Goal: Task Accomplishment & Management: Complete application form

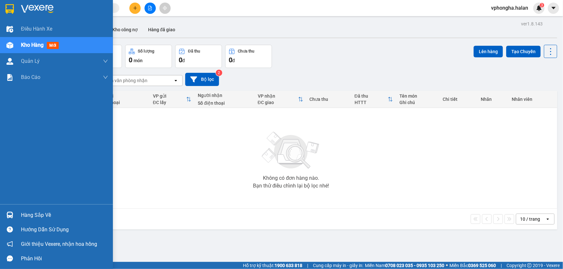
click at [30, 215] on div "Hàng sắp về" at bounding box center [64, 216] width 87 height 10
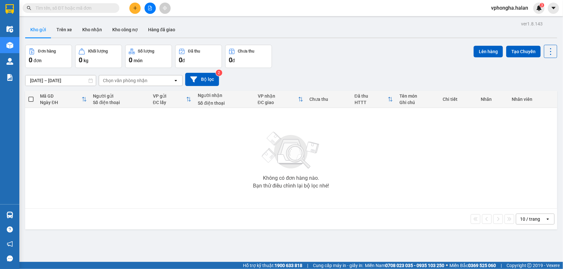
click at [233, 147] on section "Kết quả tìm kiếm ( 0 ) Bộ lọc No Data vphongha.halan 3 Điều hành xe Kho hàng mớ…" at bounding box center [281, 134] width 563 height 269
click at [135, 11] on button at bounding box center [134, 8] width 11 height 11
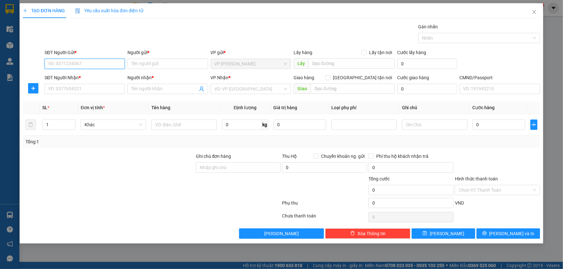
click at [90, 63] on input "SĐT Người Gửi *" at bounding box center [85, 64] width 80 height 10
type input "0912155717"
click at [163, 64] on input "Người gửi *" at bounding box center [167, 64] width 80 height 10
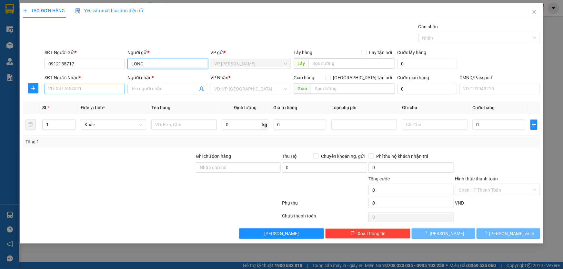
type input "LONG"
click at [113, 87] on input "SĐT Người Nhận *" at bounding box center [85, 89] width 80 height 10
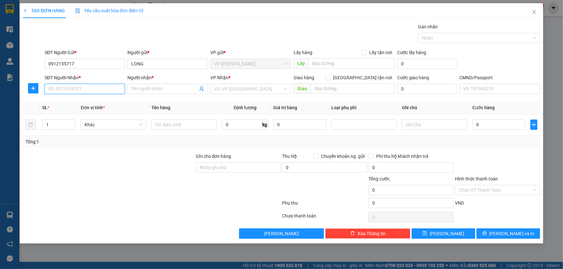
click at [66, 88] on input "SĐT Người Nhận *" at bounding box center [85, 89] width 80 height 10
type input "0936696828"
click at [155, 90] on input "Người nhận *" at bounding box center [164, 88] width 66 height 7
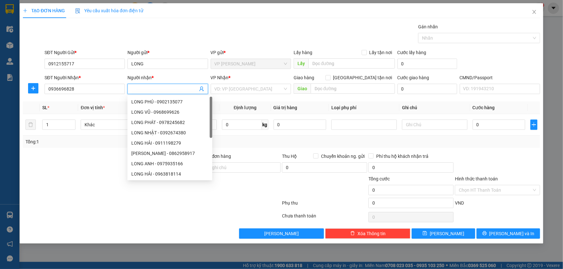
type input "D"
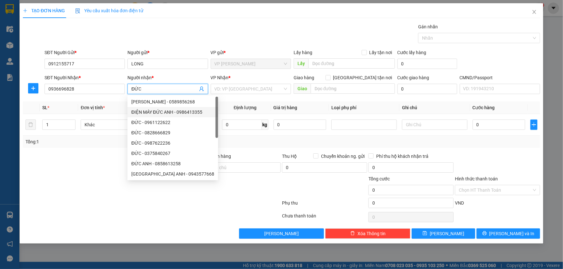
type input "ĐỨC"
click at [227, 100] on div "Transit Pickup Surcharge Ids Transit Deliver Surcharge Ids Transit Deliver Surc…" at bounding box center [281, 131] width 517 height 216
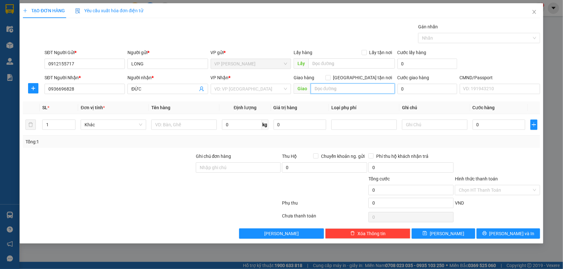
click at [334, 90] on input "text" at bounding box center [353, 89] width 84 height 10
click at [256, 90] on input "search" at bounding box center [249, 89] width 68 height 10
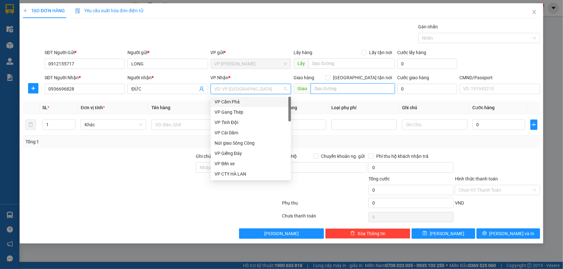
click at [329, 91] on input "text" at bounding box center [353, 89] width 84 height 10
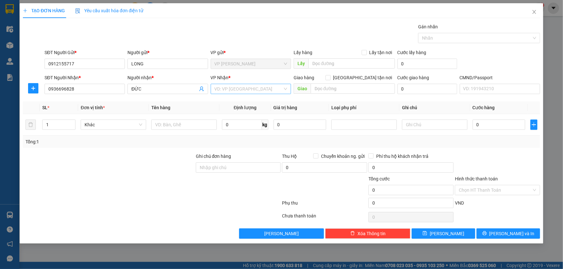
click at [275, 90] on input "search" at bounding box center [249, 89] width 68 height 10
type input "1"
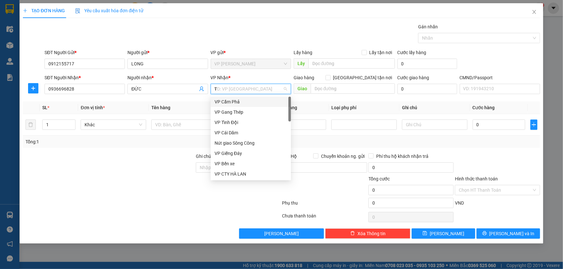
type input "TR"
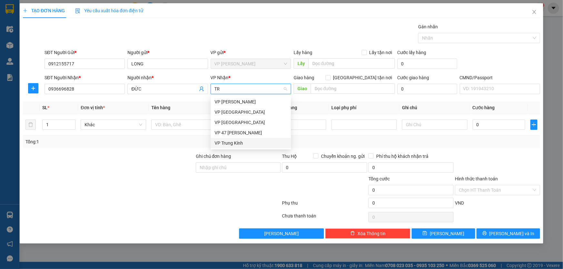
click at [247, 145] on div "VP Trung Kính" at bounding box center [251, 143] width 73 height 7
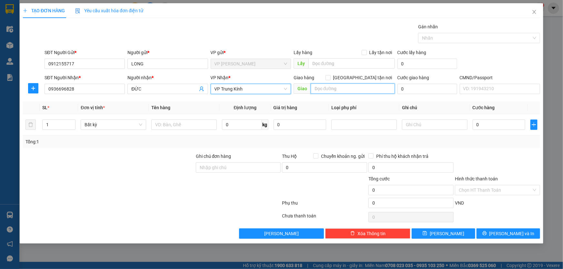
click at [348, 91] on input "text" at bounding box center [353, 89] width 84 height 10
click at [330, 78] on input "Giao tận nơi" at bounding box center [327, 77] width 5 height 5
checkbox input "true"
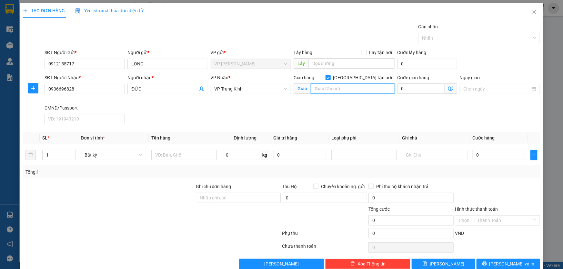
paste input "105B8 P. Tô Hiệu, Nghĩa Đô, Cầu Giấy, Hà Nội, Việt Nam"
type input "105B8 P. Tô Hiệu, Nghĩa Đô, Cầu Giấy, Hà Nội, Việt Nam"
click at [449, 89] on icon "dollar-circle" at bounding box center [450, 88] width 5 height 5
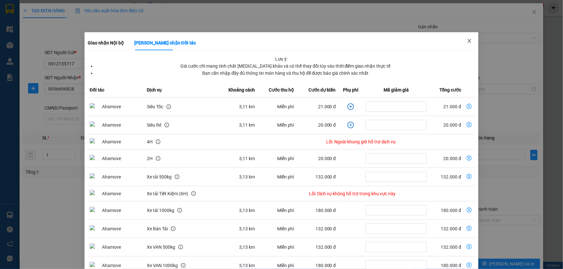
click at [467, 42] on icon "close" at bounding box center [469, 40] width 5 height 5
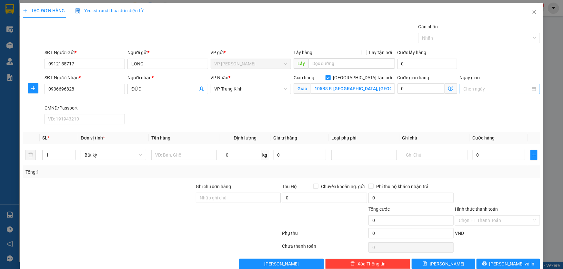
click at [474, 87] on input "Ngày giao" at bounding box center [497, 88] width 67 height 7
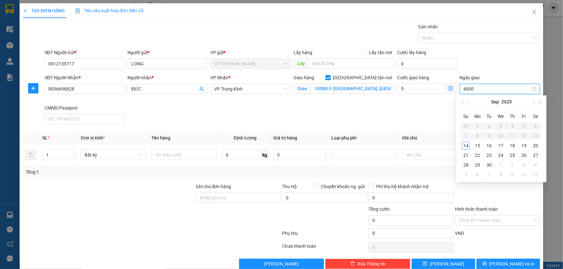
type input "40000"
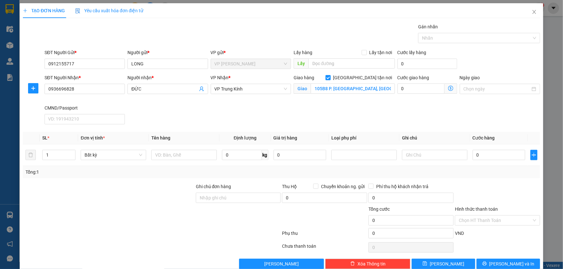
click at [423, 119] on div "SĐT Người Nhận * 0936696828 Người nhận * ĐỨC VP Nhận * VP Trung Kính Giao hàng …" at bounding box center [292, 100] width 498 height 53
click at [420, 85] on input "0" at bounding box center [420, 89] width 47 height 10
type input "4"
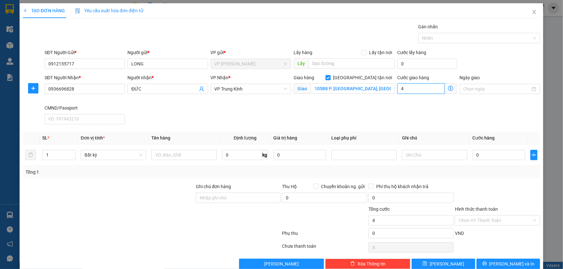
type input "40"
type input "400"
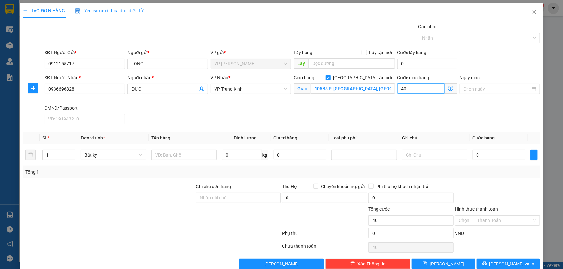
type input "400"
type input "4.000"
type input "40.000"
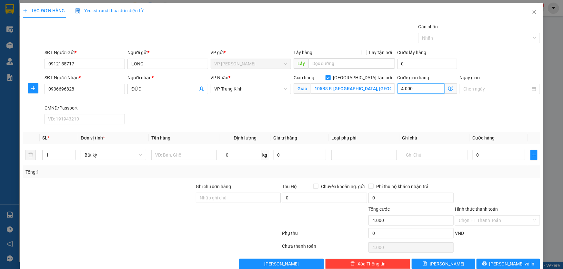
type input "40.000"
click at [429, 113] on div "SĐT Người Nhận * 0936696828 Người nhận * ĐỨC VP Nhận * VP Trung Kính Giao hàng …" at bounding box center [292, 100] width 498 height 53
click at [165, 153] on input "text" at bounding box center [183, 155] width 65 height 10
click at [81, 64] on input "0912155717" at bounding box center [85, 64] width 80 height 10
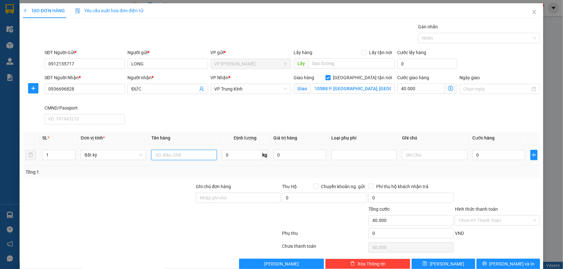
click at [182, 157] on input "text" at bounding box center [183, 155] width 65 height 10
click at [202, 157] on input "text" at bounding box center [183, 155] width 65 height 10
type input "XỐP ĐỒ ĂN"
click at [249, 157] on input "0" at bounding box center [242, 155] width 40 height 10
type input "13"
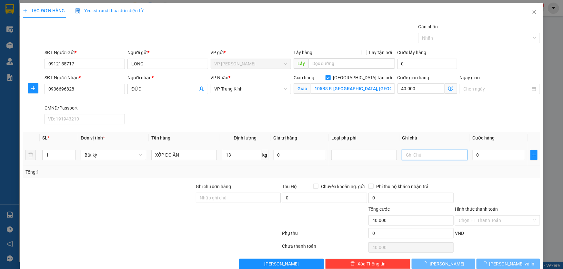
click at [432, 158] on input "text" at bounding box center [434, 155] width 65 height 10
type input "80.000"
type input "120.000"
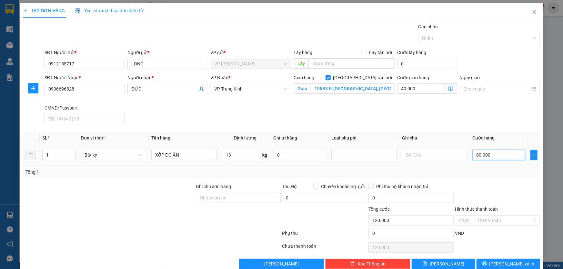
click at [500, 156] on input "80.000" at bounding box center [499, 155] width 53 height 10
click at [435, 125] on div "SĐT Người Nhận * 0936696828 Người nhận * ĐỨC VP Nhận * VP Trung Kính Giao hàng …" at bounding box center [292, 100] width 498 height 53
click at [398, 110] on div "SĐT Người Nhận * 0936696828 Người nhận * ĐỨC VP Nhận * VP Trung Kính Giao hàng …" at bounding box center [292, 100] width 498 height 53
click at [435, 114] on div "SĐT Người Nhận * 0936696828 Người nhận * ĐỨC VP Nhận * VP Trung Kính Giao hàng …" at bounding box center [292, 100] width 498 height 53
click at [502, 155] on input "80.000" at bounding box center [499, 155] width 53 height 10
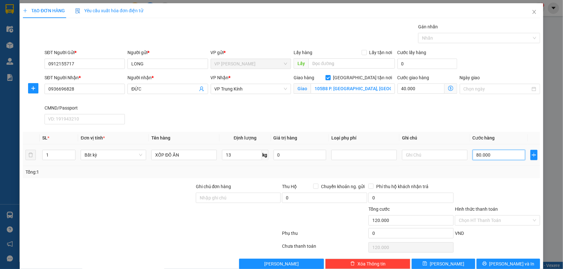
click at [502, 155] on input "80.000" at bounding box center [499, 155] width 53 height 10
click at [500, 155] on input "80.000" at bounding box center [499, 155] width 53 height 10
click at [307, 221] on div at bounding box center [324, 217] width 86 height 23
click at [503, 182] on div "Transit Pickup Surcharge Ids Transit Deliver Surcharge Ids Transit Deliver Surc…" at bounding box center [281, 146] width 517 height 246
click at [500, 173] on div "Tổng: 1" at bounding box center [281, 172] width 512 height 7
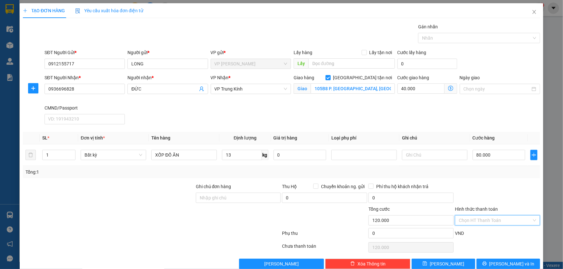
click at [485, 220] on input "Hình thức thanh toán" at bounding box center [495, 221] width 73 height 10
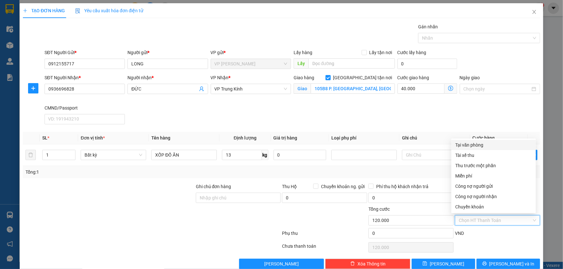
click at [487, 147] on div "Tại văn phòng" at bounding box center [493, 145] width 77 height 7
type input "0"
click at [246, 219] on div at bounding box center [238, 217] width 86 height 23
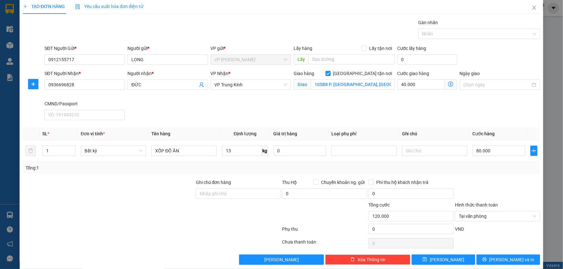
scroll to position [12, 0]
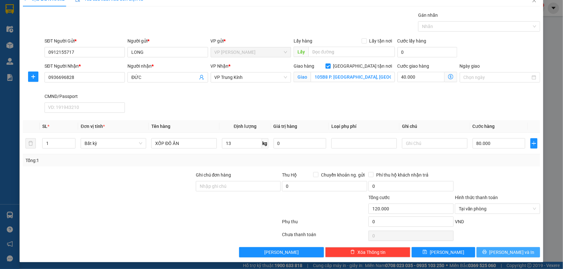
click at [506, 249] on span "[PERSON_NAME] và In" at bounding box center [511, 252] width 45 height 7
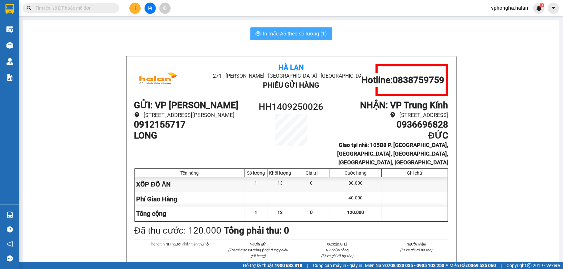
click at [286, 35] on span "In mẫu A5 theo số lượng (1)" at bounding box center [295, 34] width 64 height 8
click at [135, 6] on icon "plus" at bounding box center [135, 8] width 0 height 4
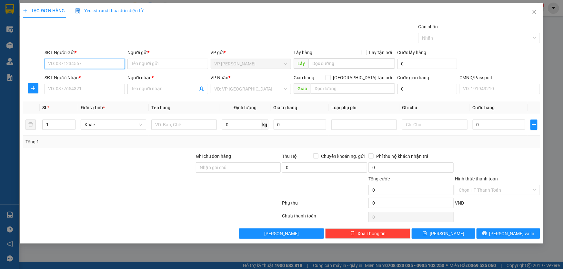
click at [85, 67] on input "SĐT Người Gửi *" at bounding box center [85, 64] width 80 height 10
type input "0989867011"
click at [85, 77] on div "0989867011 - CHÚ LƯU" at bounding box center [84, 76] width 73 height 7
type input "CHÚ LƯU"
type input "0989867011"
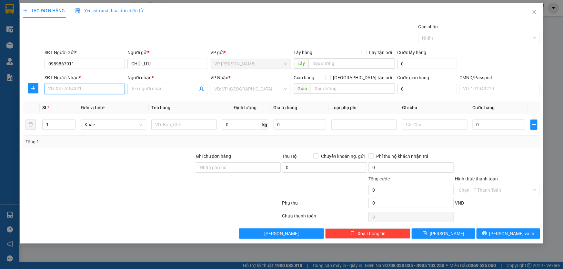
click at [89, 89] on input "SĐT Người Nhận *" at bounding box center [85, 89] width 80 height 10
click at [94, 104] on div "0358741687 - DUNG" at bounding box center [84, 101] width 73 height 7
type input "0358741687"
type input "DUNG"
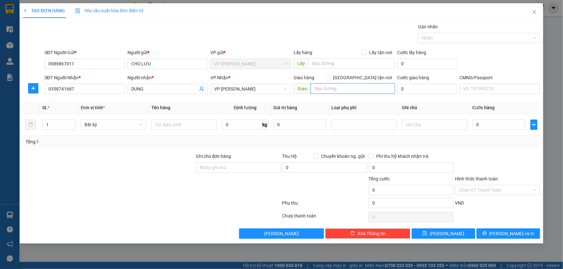
click at [332, 88] on input "text" at bounding box center [353, 89] width 84 height 10
click at [165, 125] on input "text" at bounding box center [183, 125] width 65 height 10
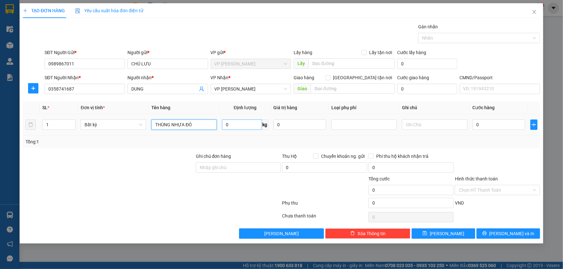
type input "THÙNG NHỰA ĐỎ"
click at [250, 126] on input "0" at bounding box center [242, 125] width 40 height 10
type input "6"
click at [495, 134] on td "0" at bounding box center [499, 125] width 58 height 22
type input "70.000"
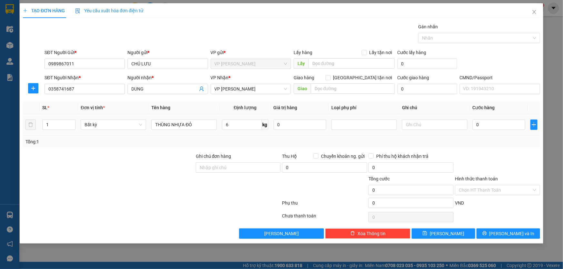
type input "70.000"
click at [507, 127] on input "70.000" at bounding box center [499, 125] width 53 height 10
click at [507, 125] on input "70.000" at bounding box center [499, 125] width 53 height 10
click at [484, 190] on input "Hình thức thanh toán" at bounding box center [495, 190] width 73 height 10
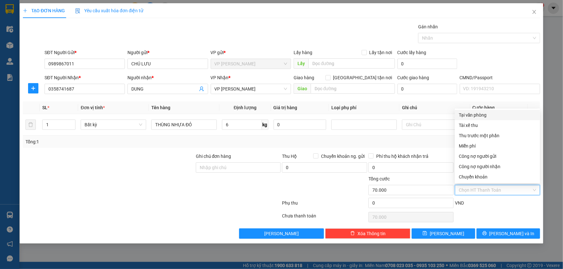
click at [492, 113] on div "Tại văn phòng" at bounding box center [497, 115] width 77 height 7
type input "0"
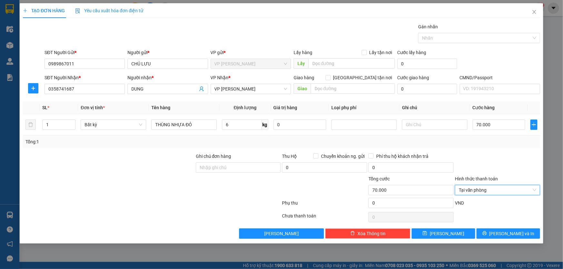
click at [518, 157] on div at bounding box center [497, 164] width 86 height 23
click at [235, 128] on input "6" at bounding box center [242, 125] width 40 height 10
click at [235, 127] on input "6" at bounding box center [242, 125] width 40 height 10
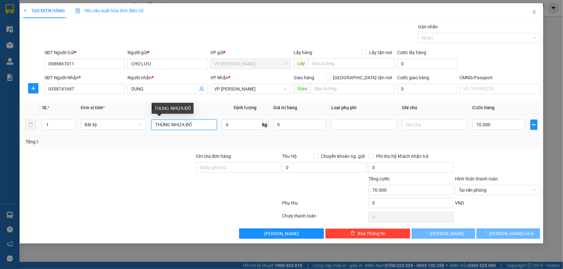
click at [203, 124] on input "THÙNG NHỰA ĐỎ" at bounding box center [183, 125] width 65 height 10
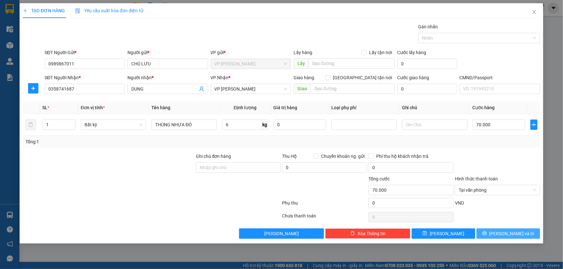
click at [505, 234] on span "[PERSON_NAME] và In" at bounding box center [511, 233] width 45 height 7
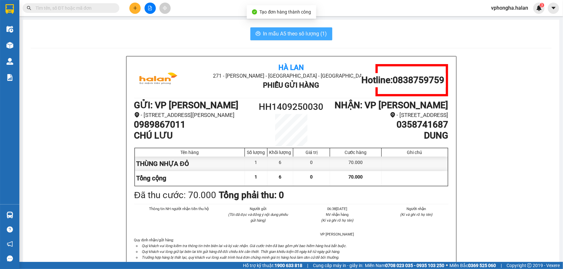
click at [306, 34] on span "In mẫu A5 theo số lượng (1)" at bounding box center [295, 34] width 64 height 8
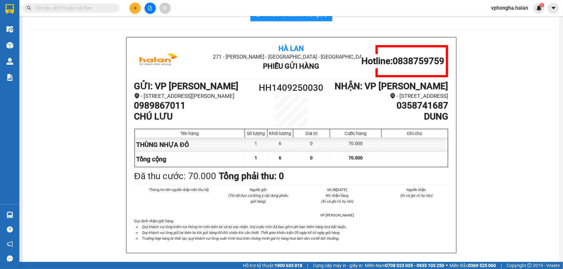
scroll to position [29, 0]
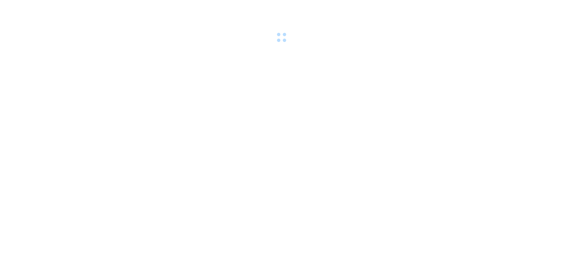
click at [148, 171] on body at bounding box center [281, 134] width 563 height 269
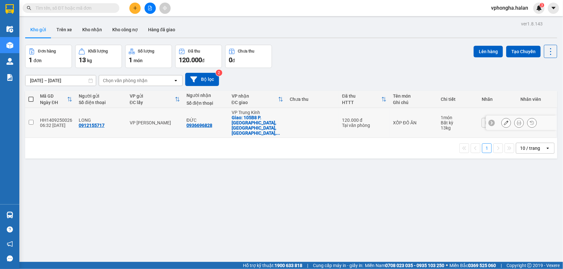
click at [31, 120] on input "checkbox" at bounding box center [31, 122] width 5 height 5
checkbox input "true"
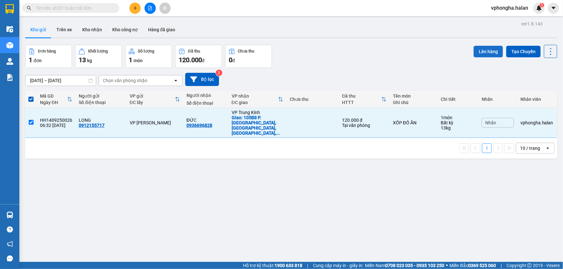
click at [485, 53] on button "Lên hàng" at bounding box center [488, 52] width 29 height 12
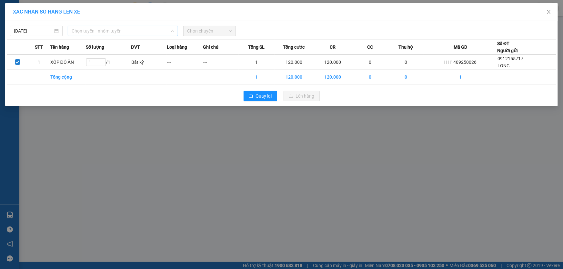
click at [110, 33] on span "Chọn tuyến - nhóm tuyến" at bounding box center [123, 31] width 103 height 10
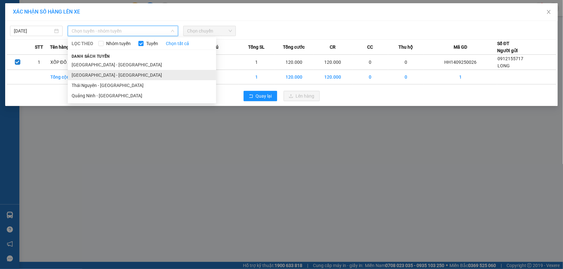
click at [111, 75] on li "Quảng Ninh - Hà Nội" at bounding box center [142, 75] width 148 height 10
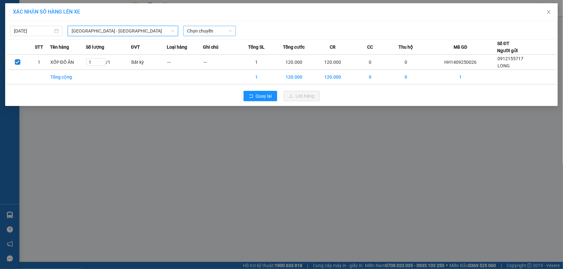
click at [213, 33] on span "Chọn chuyến" at bounding box center [209, 31] width 45 height 10
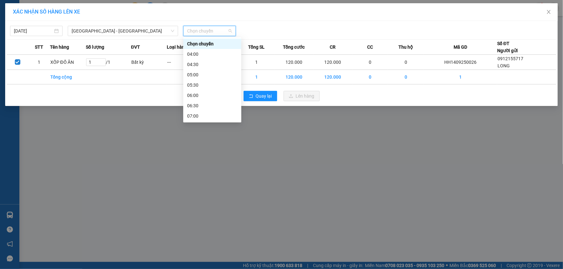
type input "6"
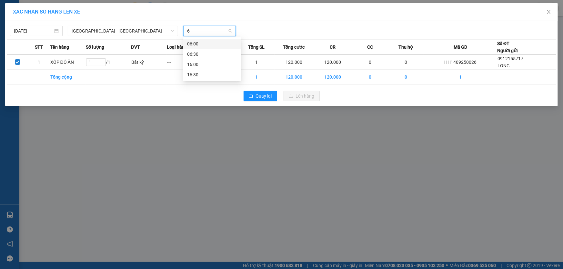
click at [216, 42] on div "06:00" at bounding box center [212, 43] width 50 height 7
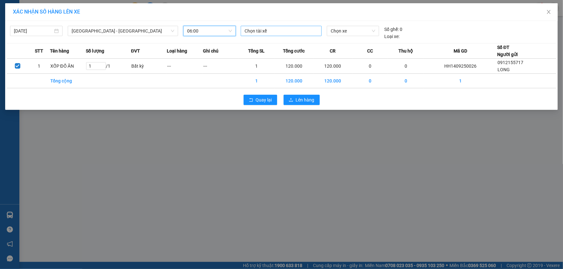
click at [262, 30] on div at bounding box center [281, 31] width 78 height 8
click at [282, 32] on div at bounding box center [281, 31] width 78 height 8
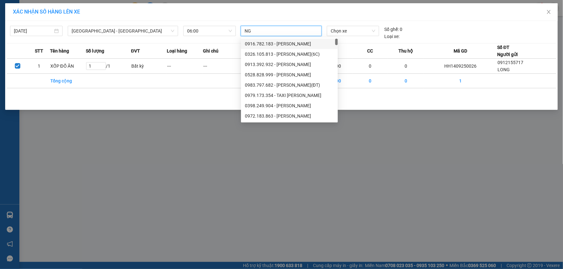
type input "N"
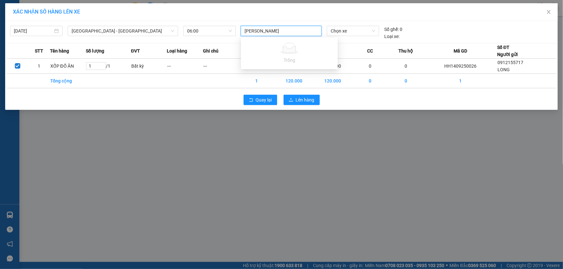
type input "NGUYỄN THẾ DŨNG"
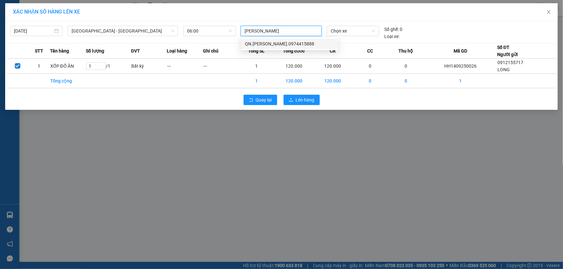
click at [293, 45] on div "QN.Nguyễn Thế Dũng.0974415888" at bounding box center [289, 43] width 89 height 7
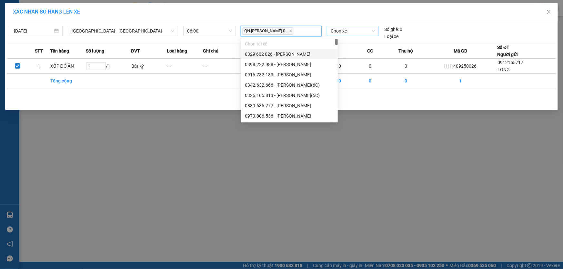
click at [348, 32] on span "Chọn xe" at bounding box center [353, 31] width 45 height 10
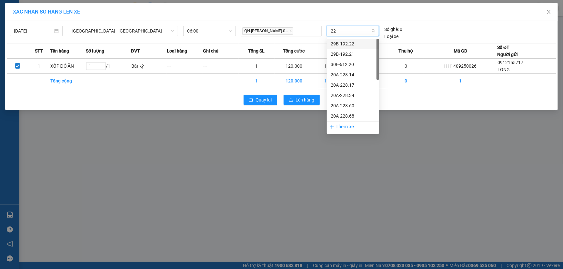
type input "226"
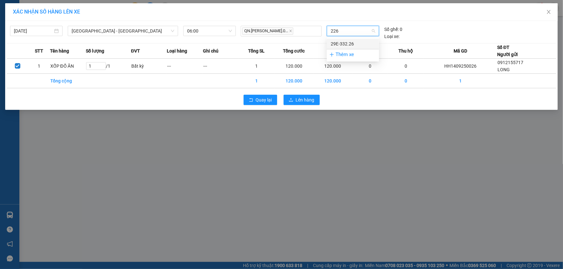
click at [346, 43] on div "29E-332.26" at bounding box center [353, 43] width 45 height 7
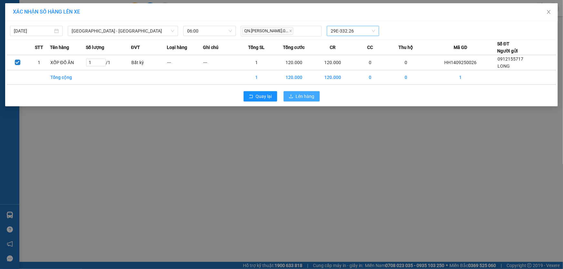
click at [299, 96] on span "Lên hàng" at bounding box center [305, 96] width 19 height 7
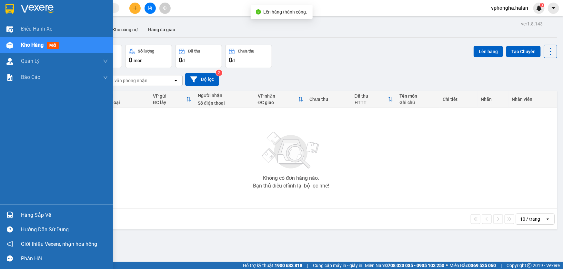
click at [35, 215] on div "Hàng sắp về" at bounding box center [64, 216] width 87 height 10
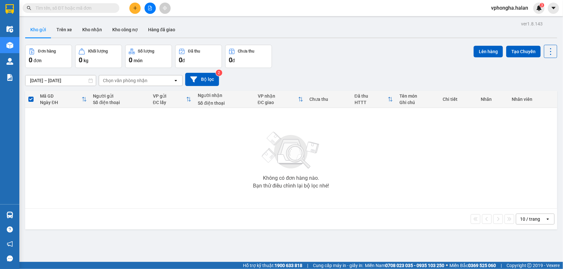
click at [346, 191] on section "Kết quả tìm kiếm ( 0 ) Bộ lọc No Data vphongha.halan 3 Điều hành xe Kho hàng mớ…" at bounding box center [281, 134] width 563 height 269
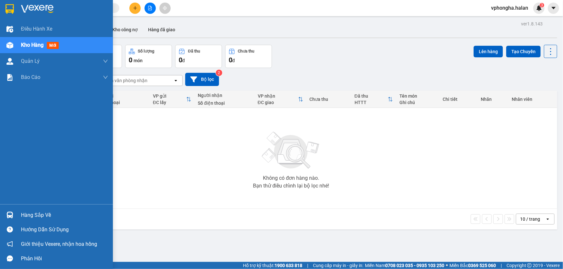
click at [34, 215] on div "Hàng sắp về" at bounding box center [64, 216] width 87 height 10
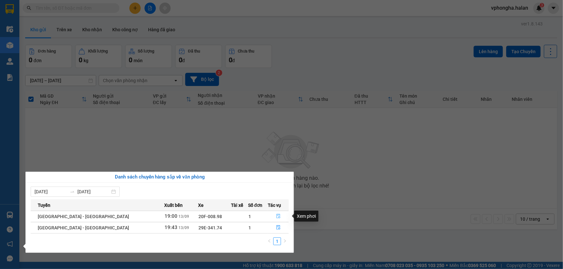
click at [276, 218] on icon "file-done" at bounding box center [278, 216] width 4 height 5
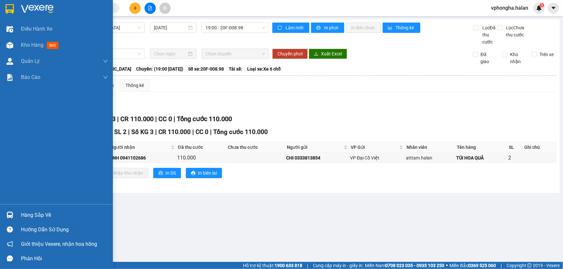
click at [34, 216] on div "Hàng sắp về" at bounding box center [64, 216] width 87 height 10
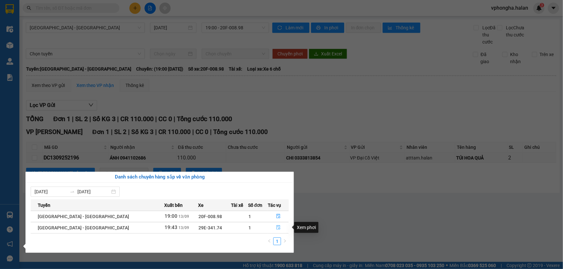
click at [276, 227] on icon "file-done" at bounding box center [278, 227] width 4 height 5
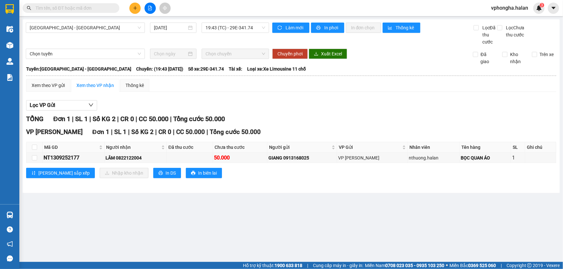
click at [149, 228] on main "Hà Nội - Quảng Ninh 13/09/2025 19:43 (TC) - 29E-341.74 Làm mới In phơi In đơn c…" at bounding box center [281, 131] width 563 height 262
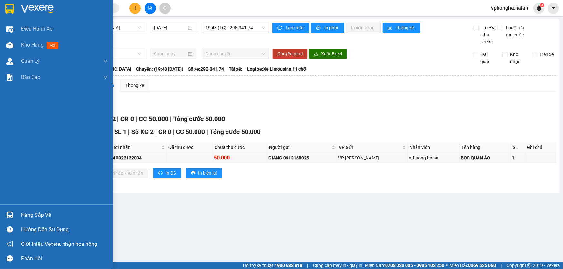
click at [40, 213] on div "Hàng sắp về" at bounding box center [64, 216] width 87 height 10
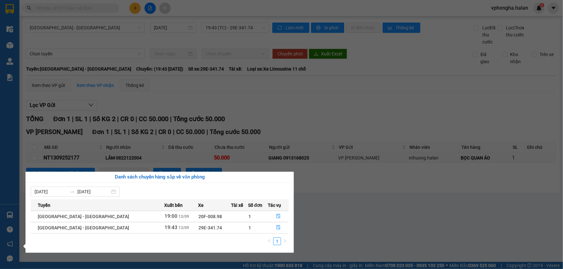
click at [9, 99] on div "Điều hành xe Kho hàng mới Quản [PERSON_NAME] lý chuyến Quản lý kiểm kho Báo cáo…" at bounding box center [9, 134] width 19 height 269
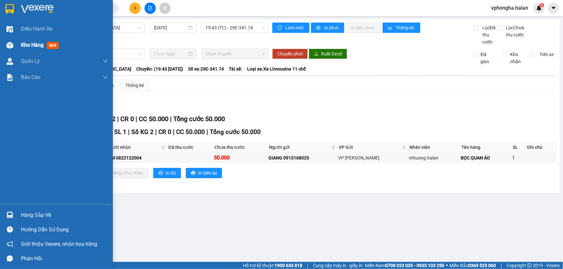
click at [37, 45] on span "Kho hàng" at bounding box center [32, 45] width 23 height 6
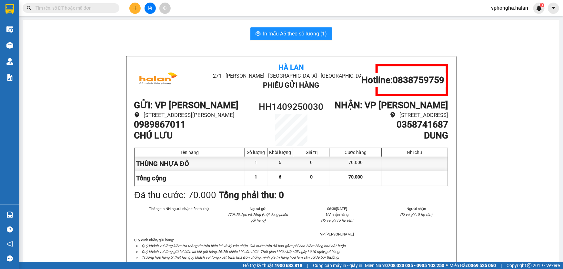
scroll to position [29, 0]
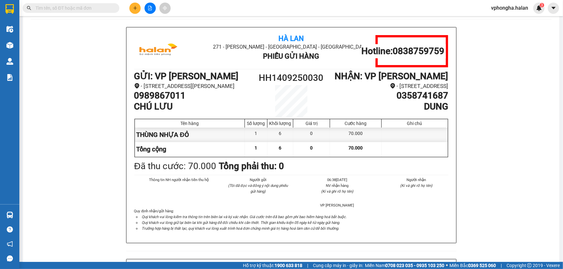
click at [139, 8] on button at bounding box center [134, 8] width 11 height 11
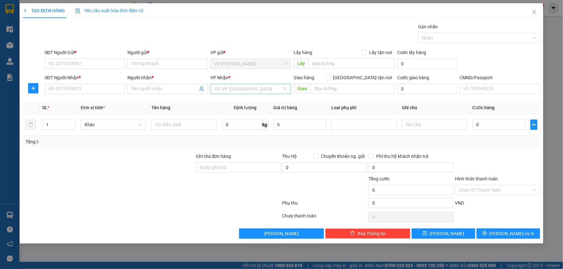
click at [250, 91] on input "search" at bounding box center [249, 89] width 68 height 10
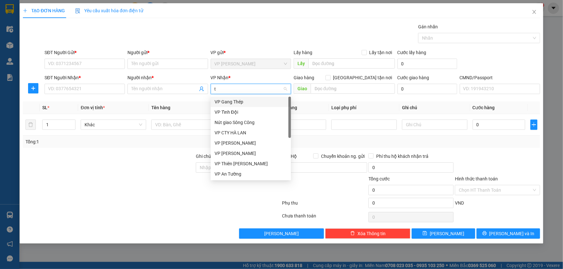
type input "tr"
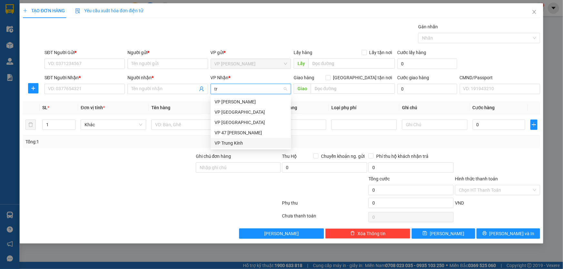
click at [252, 139] on div "VP Trung Kính" at bounding box center [251, 143] width 80 height 10
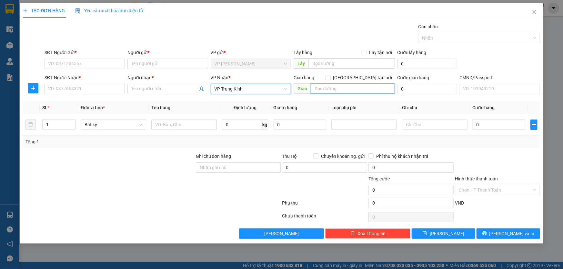
click at [321, 90] on input "text" at bounding box center [353, 89] width 84 height 10
click at [330, 77] on input "Giao tận nơi" at bounding box center [327, 77] width 5 height 5
checkbox input "true"
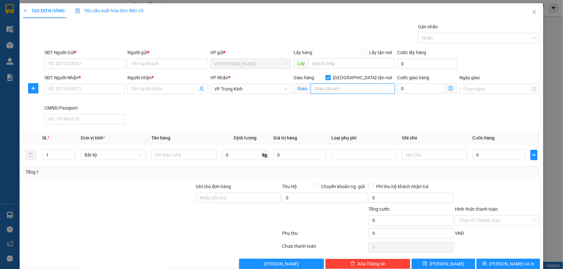
paste input "Chung Cư A14A1 Nam Trung Yên, 2Q8Q+X7G, P. Nguyễn Chánh, Yên Hoà, Cầu Giấy, Hà …"
click at [448, 87] on icon "dollar-circle" at bounding box center [450, 88] width 5 height 5
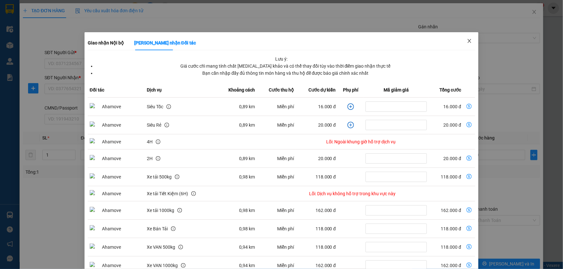
click at [467, 43] on icon "close" at bounding box center [469, 40] width 5 height 5
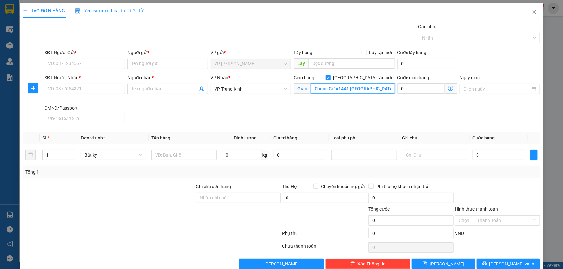
click at [368, 90] on input "Chung Cư A14A1 Nam Trung Yên, 2Q8Q+X7G, P. Nguyễn Chánh, Yên Hoà, Cầu Giấy, Hà …" at bounding box center [353, 89] width 84 height 10
paste input "HH3A Linh Đàm, P. Linh Đường, Hoàng Liệt, Hoàng Mai"
click at [248, 91] on span "VP Trung Kính" at bounding box center [251, 89] width 73 height 10
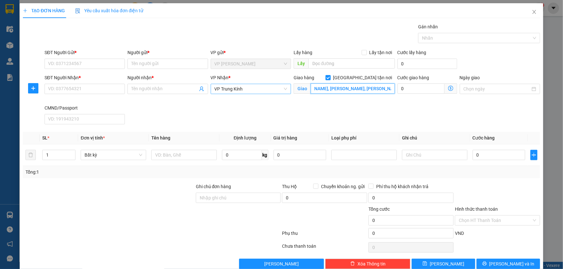
type input "HH3A Linh Đàm, P. Linh Đường, Hoàng Liệt, Hoàng Mai, Hà Nội, Việt Nam"
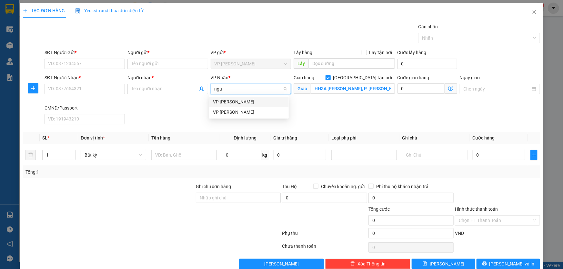
scroll to position [0, 0]
type input "nguy"
click at [253, 102] on div "VP [PERSON_NAME]" at bounding box center [249, 101] width 72 height 7
click at [448, 90] on icon "dollar-circle" at bounding box center [450, 88] width 5 height 5
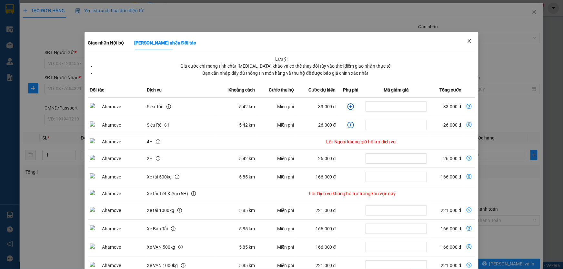
click at [467, 42] on icon "close" at bounding box center [469, 40] width 5 height 5
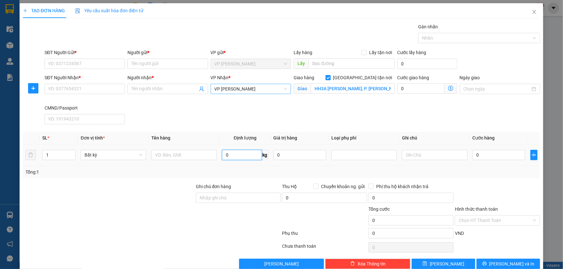
click at [242, 155] on input "0" at bounding box center [242, 155] width 40 height 10
type input "24"
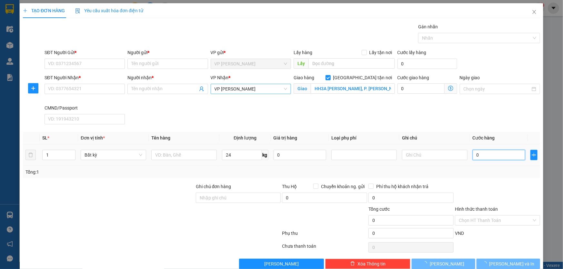
click at [509, 156] on input "0" at bounding box center [499, 155] width 53 height 10
type input "90.000"
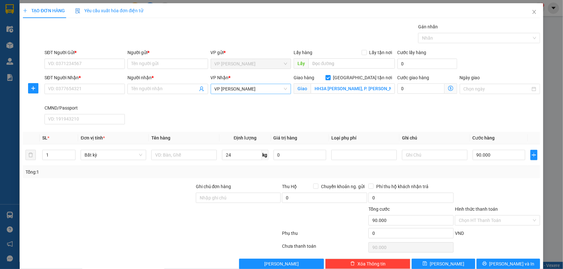
click at [501, 167] on div "Tổng: 1" at bounding box center [281, 172] width 517 height 12
click at [245, 157] on input "24" at bounding box center [242, 155] width 40 height 10
click at [246, 155] on input "24" at bounding box center [242, 155] width 40 height 10
click at [85, 64] on input "SĐT Người Gửi *" at bounding box center [85, 64] width 80 height 10
click at [362, 79] on span "Giao tận nơi" at bounding box center [363, 77] width 64 height 7
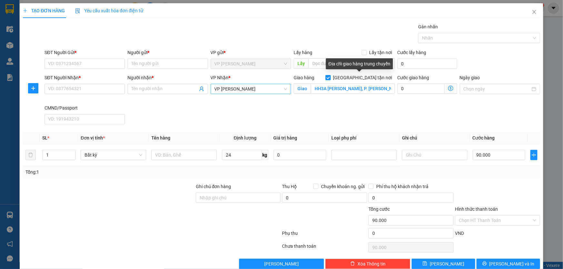
click at [330, 79] on input "[GEOGRAPHIC_DATA] tận nơi" at bounding box center [327, 77] width 5 height 5
checkbox input "false"
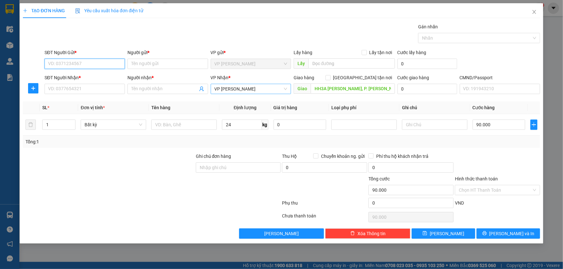
click at [82, 63] on input "SĐT Người Gửi *" at bounding box center [85, 64] width 80 height 10
type input "0916855085"
click at [155, 69] on div "Người gửi * Tên người gửi" at bounding box center [167, 60] width 80 height 23
click at [156, 67] on input "Người gửi *" at bounding box center [167, 64] width 80 height 10
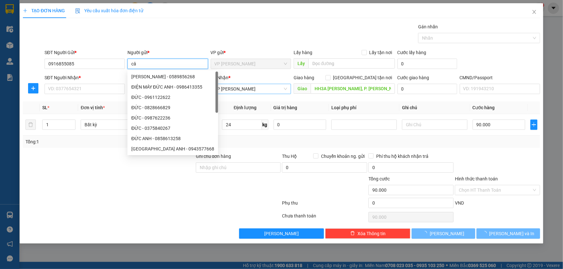
type input "c"
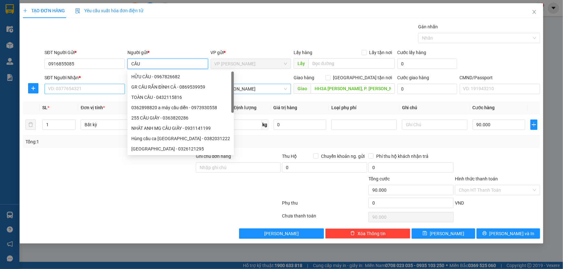
type input "CẦU"
click at [82, 90] on input "SĐT Người Nhận *" at bounding box center [85, 89] width 80 height 10
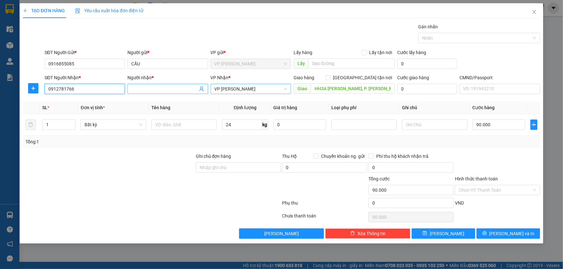
type input "0912781766"
click at [167, 89] on input "Người nhận *" at bounding box center [164, 88] width 66 height 7
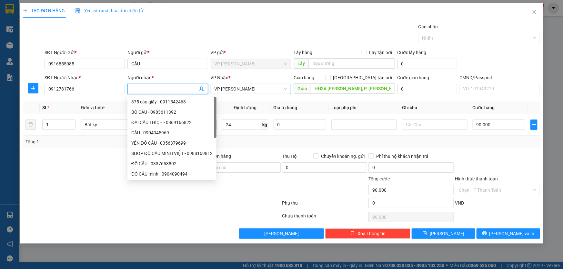
type input "T"
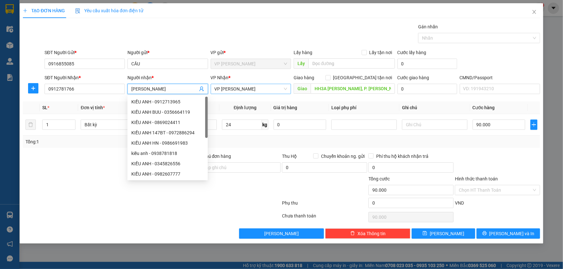
click at [282, 89] on span "VP [PERSON_NAME]" at bounding box center [251, 89] width 73 height 10
type input "[PERSON_NAME]"
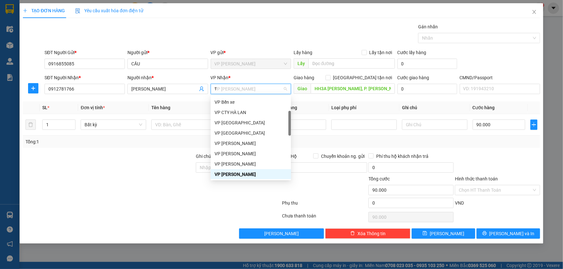
scroll to position [52, 0]
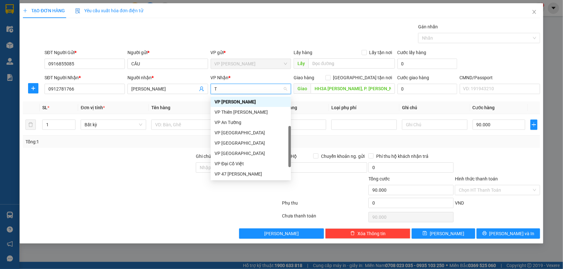
type input "TR"
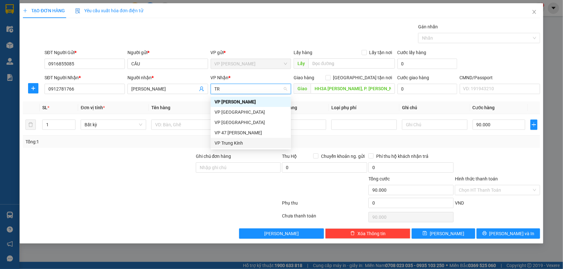
click at [249, 144] on div "VP Trung Kính" at bounding box center [251, 143] width 73 height 7
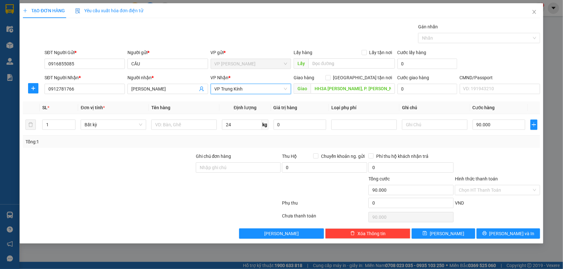
click at [325, 100] on div "Transit Pickup Surcharge Ids Transit Deliver Surcharge Ids Transit Deliver Surc…" at bounding box center [281, 131] width 517 height 216
click at [475, 189] on input "Hình thức thanh toán" at bounding box center [495, 190] width 73 height 10
click at [176, 143] on div "Tổng: 1" at bounding box center [121, 141] width 192 height 7
click at [179, 122] on input "text" at bounding box center [183, 125] width 65 height 10
click at [495, 125] on input "90.000" at bounding box center [499, 125] width 53 height 10
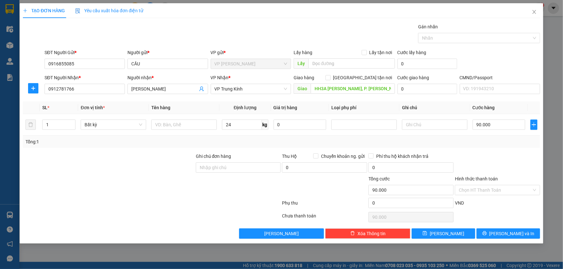
click at [492, 138] on div "Tổng: 1" at bounding box center [281, 141] width 512 height 7
drag, startPoint x: 242, startPoint y: 124, endPoint x: 226, endPoint y: 127, distance: 16.7
click at [242, 124] on input "24" at bounding box center [242, 125] width 40 height 10
click at [179, 125] on input "text" at bounding box center [183, 125] width 65 height 10
click at [248, 126] on input "24" at bounding box center [242, 125] width 40 height 10
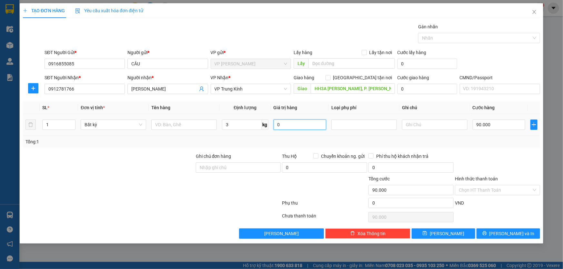
type input "3"
click at [294, 123] on input "0" at bounding box center [300, 125] width 53 height 10
type input "60.000"
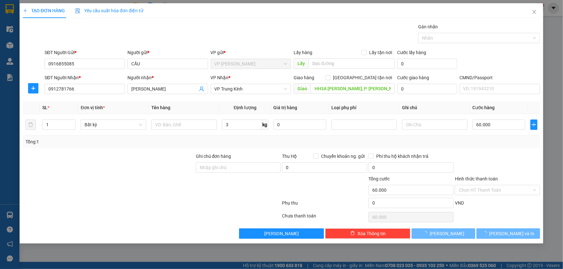
click at [364, 142] on div "Tổng: 1" at bounding box center [281, 141] width 512 height 7
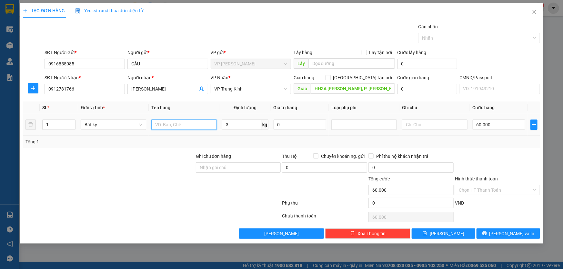
click at [180, 126] on input "text" at bounding box center [183, 125] width 65 height 10
type input "T"
type input "BỌC XANH ĐỒ ĂN"
click at [360, 86] on input "HH3A Linh Đàm, P. Linh Đường, Hoàng Liệt, Hoàng Mai, Hà Nội, Việt Nam" at bounding box center [353, 89] width 84 height 10
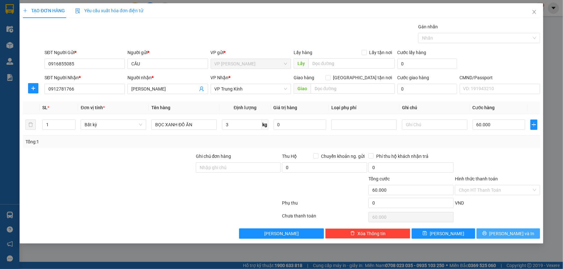
click at [509, 232] on span "Lưu và In" at bounding box center [511, 233] width 45 height 7
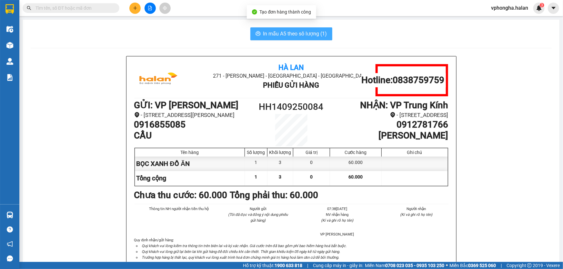
click at [310, 35] on span "In mẫu A5 theo số lượng (1)" at bounding box center [295, 34] width 64 height 8
click at [307, 31] on span "In mẫu A5 theo số lượng (1)" at bounding box center [295, 34] width 64 height 8
click at [134, 10] on icon "plus" at bounding box center [135, 8] width 5 height 5
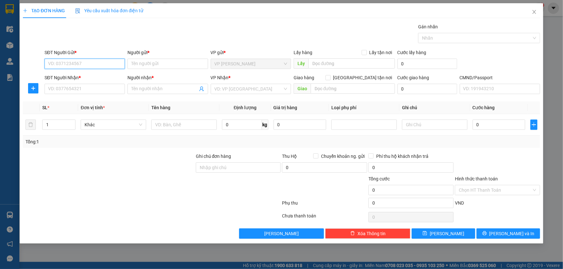
click at [105, 64] on input "SĐT Người Gửi *" at bounding box center [85, 64] width 80 height 10
paste input "0915925586"
type input "0915925586"
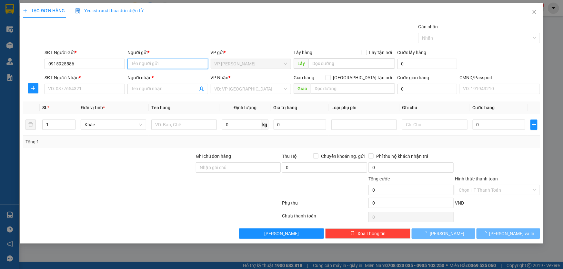
click at [161, 66] on input "Người gửi *" at bounding box center [167, 64] width 80 height 10
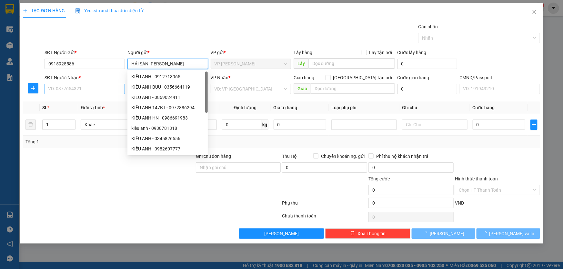
type input "HẢI SẢN MINH XUÂN"
click at [103, 90] on input "SĐT Người Nhận *" at bounding box center [85, 89] width 80 height 10
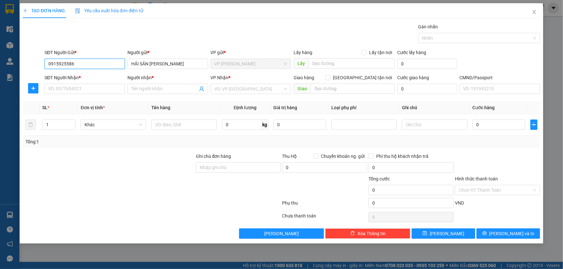
drag, startPoint x: 80, startPoint y: 65, endPoint x: 31, endPoint y: 64, distance: 49.0
click at [31, 64] on div "SĐT Người Gửi * 0915925586 0915925586 Người gửi * HẢI SẢN MINH XUÂN VP gửi * VP…" at bounding box center [281, 60] width 518 height 23
click at [77, 64] on input "0915925586" at bounding box center [85, 64] width 80 height 10
click at [83, 66] on input "0915925586" at bounding box center [85, 64] width 80 height 10
click at [184, 65] on input "HẢI SẢN MINH XUÂN" at bounding box center [167, 64] width 80 height 10
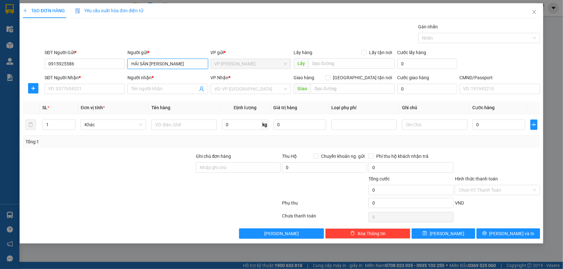
drag, startPoint x: 186, startPoint y: 67, endPoint x: 86, endPoint y: 72, distance: 100.4
click at [89, 73] on form "SĐT Người Gửi * 0915925586 Người gửi * HẢI SẢN MINH XUÂN HẢI SẢN MINH XUÂN VP g…" at bounding box center [281, 73] width 517 height 48
click at [70, 94] on input "SĐT Người Nhận *" at bounding box center [85, 89] width 80 height 10
type input "0978001256"
click at [151, 87] on input "Người nhận *" at bounding box center [164, 88] width 66 height 7
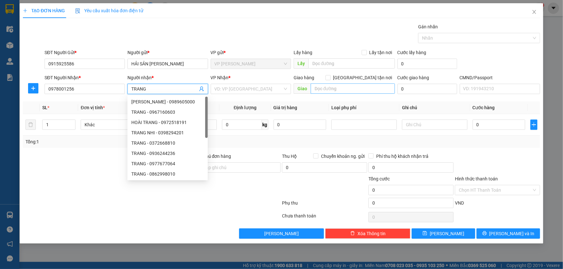
type input "TRANG"
click at [323, 92] on input "text" at bounding box center [353, 89] width 84 height 10
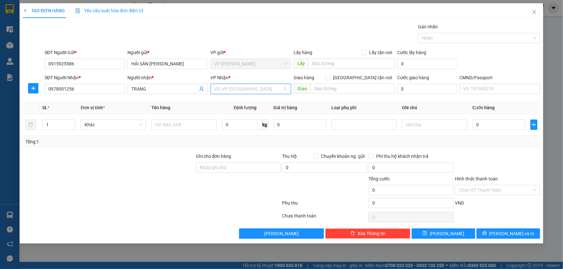
click at [251, 92] on input "search" at bounding box center [249, 89] width 68 height 10
click at [336, 90] on input "text" at bounding box center [353, 89] width 84 height 10
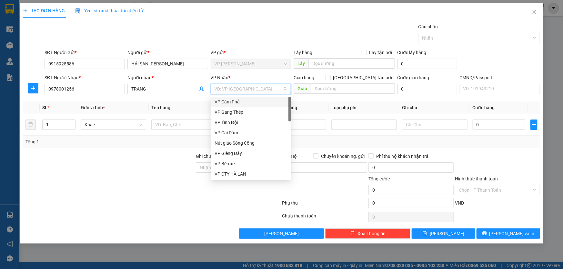
click at [266, 89] on input "search" at bounding box center [249, 89] width 68 height 10
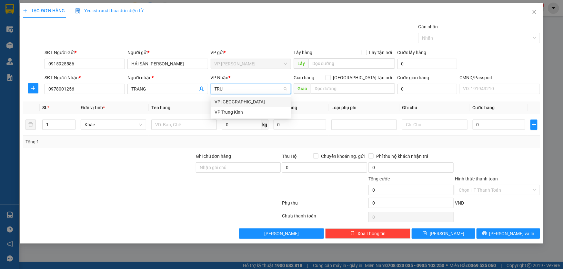
type input "TRUN"
click at [256, 103] on div "VP Trung Kính" at bounding box center [251, 101] width 73 height 7
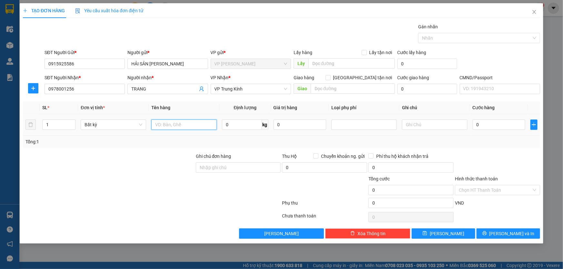
click at [183, 124] on input "text" at bounding box center [183, 125] width 65 height 10
click at [254, 125] on input "0" at bounding box center [242, 125] width 40 height 10
type input "24"
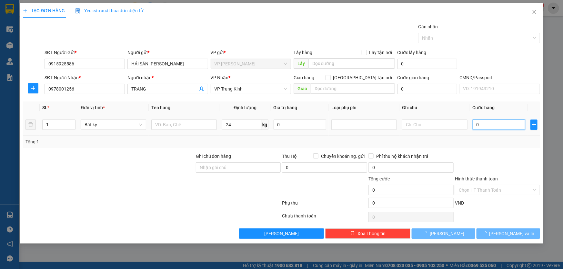
click at [494, 129] on input "0" at bounding box center [499, 125] width 53 height 10
type input "90.000"
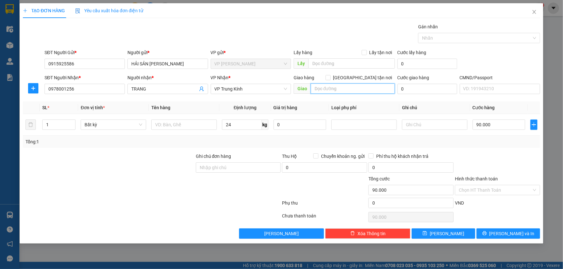
click at [322, 87] on input "text" at bounding box center [353, 89] width 84 height 10
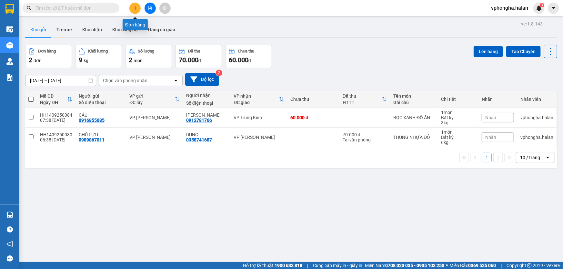
click at [138, 6] on button at bounding box center [134, 8] width 11 height 11
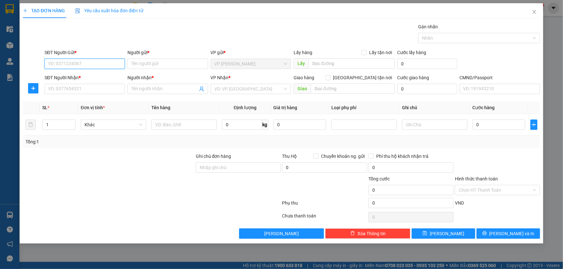
click at [92, 62] on input "SĐT Người Gửi *" at bounding box center [85, 64] width 80 height 10
click at [101, 61] on input "SĐT Người Gửi *" at bounding box center [85, 64] width 80 height 10
paste input "0915925586"
click at [97, 66] on input "0915925586" at bounding box center [85, 64] width 80 height 10
type input "0915925586"
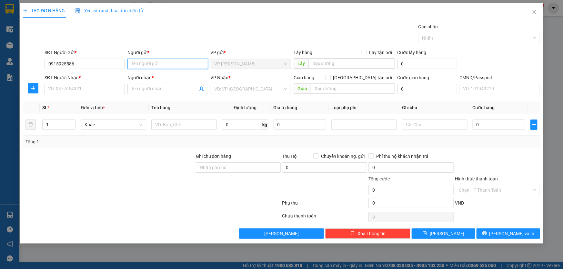
click at [161, 63] on input "Người gửi *" at bounding box center [167, 64] width 80 height 10
click at [80, 64] on input "0915925586" at bounding box center [85, 64] width 80 height 10
click at [48, 64] on input "0915925586" at bounding box center [85, 64] width 80 height 10
click at [77, 65] on input "0915925586" at bounding box center [85, 64] width 80 height 10
click at [48, 64] on input "0915925586" at bounding box center [85, 64] width 80 height 10
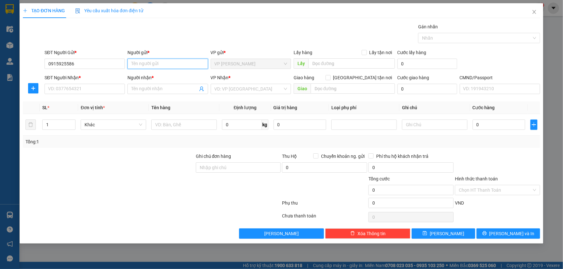
click at [161, 65] on input "Người gửi *" at bounding box center [167, 64] width 80 height 10
click at [189, 64] on input "Người gửi *" at bounding box center [167, 64] width 80 height 10
paste input "HẢI SẢN [PERSON_NAME]"
type input "HẢI SẢN [PERSON_NAME]"
click at [92, 91] on input "SĐT Người Nhận *" at bounding box center [85, 89] width 80 height 10
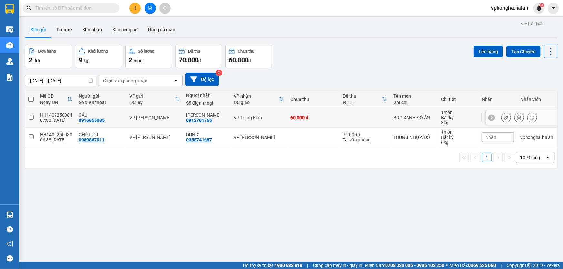
click at [41, 115] on div "HH1409250084" at bounding box center [56, 115] width 32 height 5
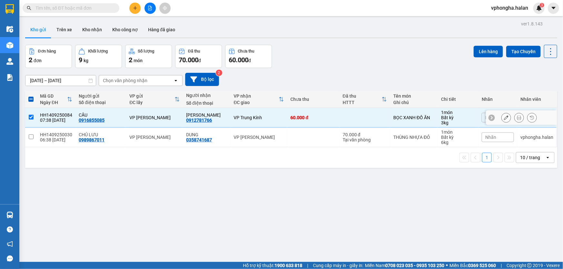
click at [39, 115] on td "HH1409250084 07:38 [DATE]" at bounding box center [56, 118] width 39 height 20
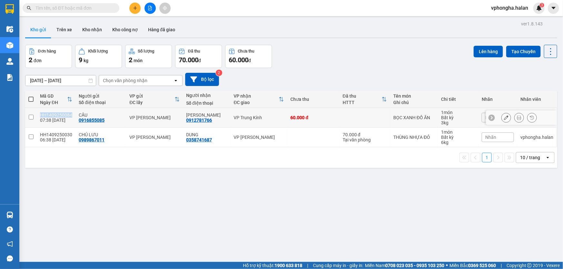
drag, startPoint x: 39, startPoint y: 115, endPoint x: 69, endPoint y: 116, distance: 29.7
click at [69, 116] on td "HH1409250084 07:38 [DATE]" at bounding box center [56, 118] width 39 height 20
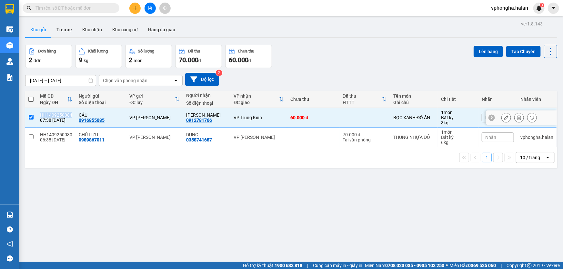
copy div "HH1409250084"
click at [59, 9] on input "text" at bounding box center [73, 8] width 76 height 7
drag, startPoint x: 39, startPoint y: 116, endPoint x: 71, endPoint y: 115, distance: 32.6
click at [71, 115] on td "HH1409250084 07:38 [DATE]" at bounding box center [56, 118] width 39 height 20
checkbox input "false"
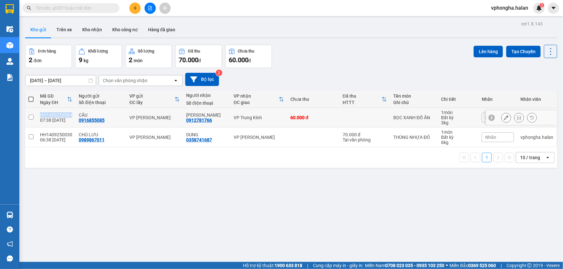
copy div "HH1409250084"
click at [65, 5] on input "text" at bounding box center [73, 8] width 76 height 7
paste input "HH1409250084"
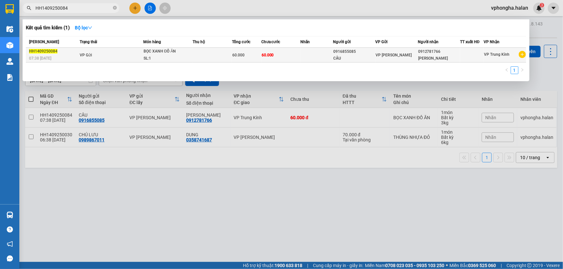
type input "HH1409250084"
click at [368, 55] on div "0916855085" at bounding box center [354, 51] width 42 height 7
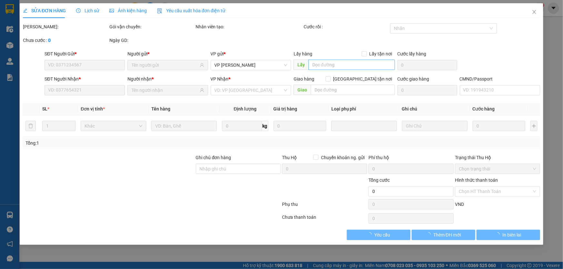
type input "0916855085"
type input "0912781766"
type input "60.000"
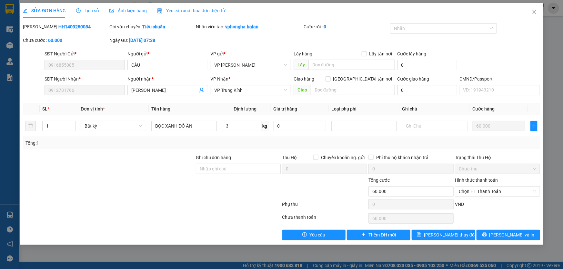
click at [517, 209] on div "VND" at bounding box center [497, 206] width 86 height 11
click at [510, 212] on div "Chọn HT Thanh Toán" at bounding box center [497, 218] width 86 height 13
click at [504, 211] on div "VND" at bounding box center [497, 206] width 86 height 11
click at [513, 235] on span "[PERSON_NAME] và In" at bounding box center [511, 235] width 45 height 7
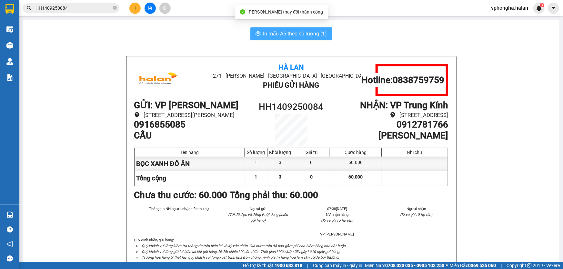
click at [271, 32] on span "In mẫu A5 theo số lượng (1)" at bounding box center [295, 34] width 64 height 8
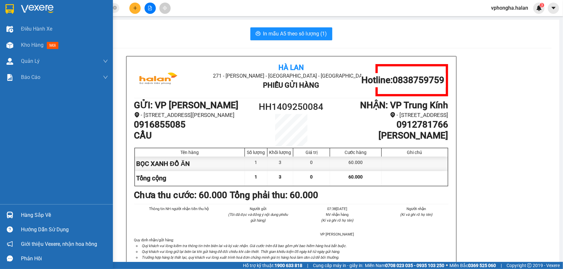
click at [36, 48] on span "Kho hàng" at bounding box center [32, 45] width 23 height 6
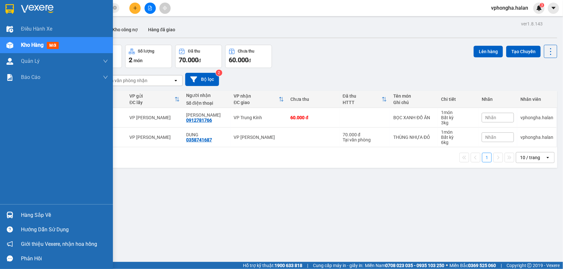
click at [36, 213] on div "Hàng sắp về" at bounding box center [64, 216] width 87 height 10
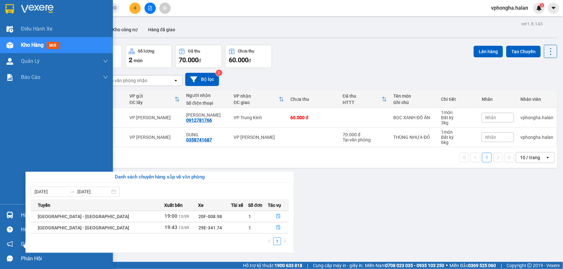
drag, startPoint x: 16, startPoint y: 110, endPoint x: 15, endPoint y: 62, distance: 48.4
click at [16, 110] on div "Điều hành xe Kho hàng mới Quản [PERSON_NAME] lý chuyến Quản lý kiểm kho Báo cáo…" at bounding box center [56, 134] width 113 height 269
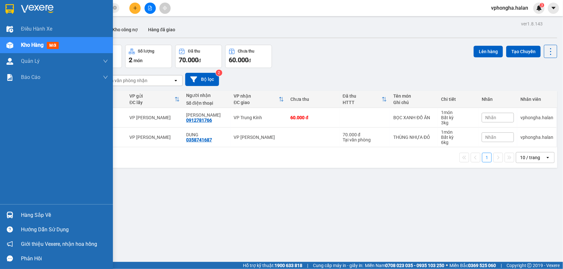
click at [25, 41] on div "Kho hàng mới" at bounding box center [41, 45] width 40 height 8
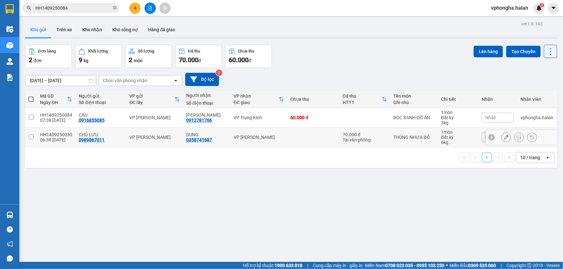
click at [29, 136] on input "checkbox" at bounding box center [31, 137] width 5 height 5
checkbox input "true"
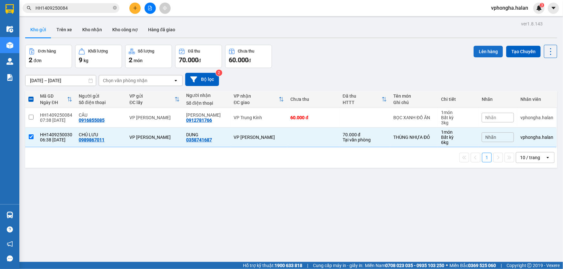
click at [484, 52] on button "Lên hàng" at bounding box center [488, 52] width 29 height 12
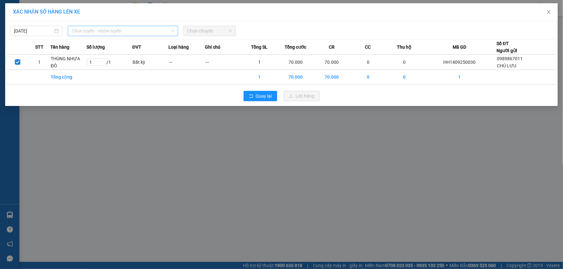
click at [97, 32] on span "Chọn tuyến - nhóm tuyến" at bounding box center [123, 31] width 103 height 10
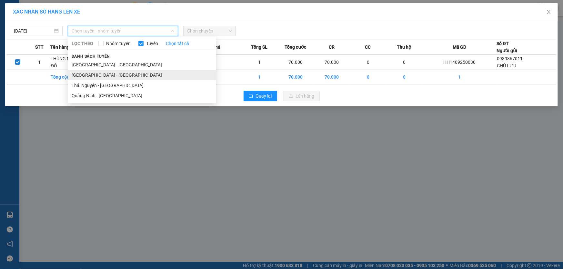
click at [107, 75] on li "[GEOGRAPHIC_DATA] - [GEOGRAPHIC_DATA]" at bounding box center [142, 75] width 148 height 10
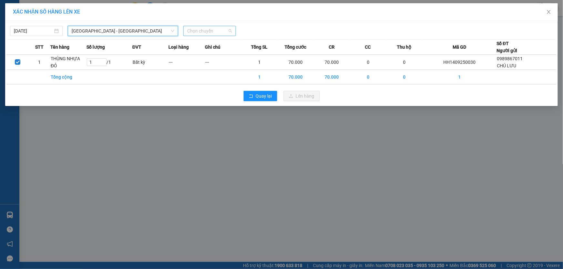
click at [202, 33] on span "Chọn chuyến" at bounding box center [209, 31] width 45 height 10
click at [202, 34] on span "Chọn chuyến" at bounding box center [209, 31] width 45 height 10
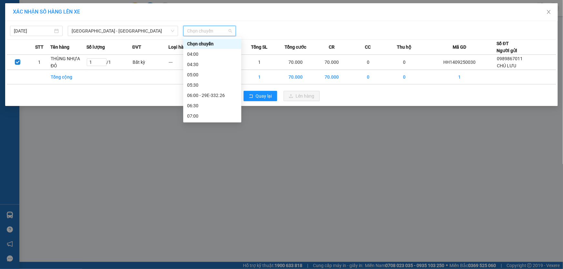
type input "8"
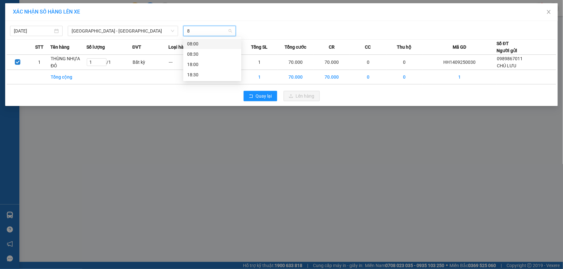
click at [209, 42] on div "08:00" at bounding box center [212, 43] width 50 height 7
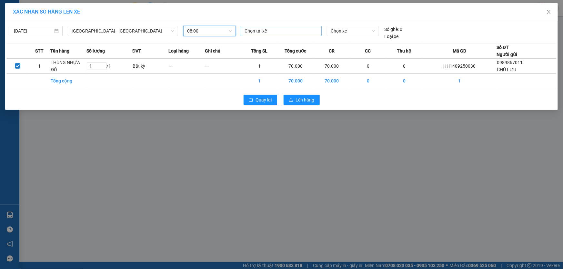
click at [268, 32] on div at bounding box center [281, 31] width 78 height 8
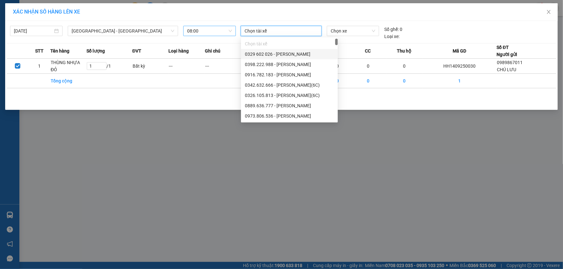
type input "d"
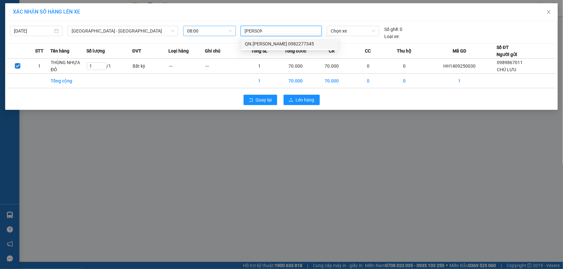
type input "[PERSON_NAME]"
click at [272, 45] on div "QN.[PERSON_NAME] 0982277345" at bounding box center [289, 43] width 89 height 7
drag, startPoint x: 345, startPoint y: 37, endPoint x: 346, endPoint y: 34, distance: 3.3
click at [346, 35] on div "Chọn xe" at bounding box center [352, 33] width 57 height 14
click at [347, 32] on span "Chọn xe" at bounding box center [353, 31] width 45 height 10
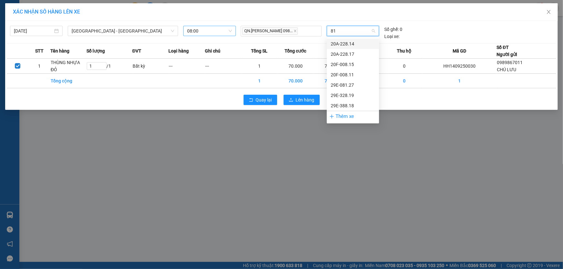
type input "818"
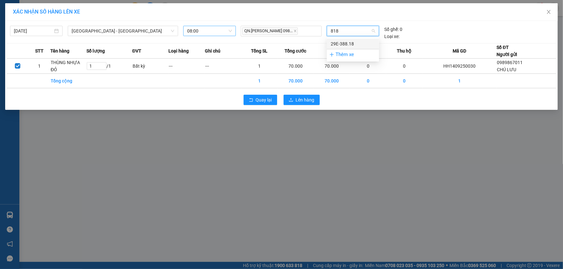
click at [349, 44] on div "29E-388.18" at bounding box center [353, 43] width 45 height 7
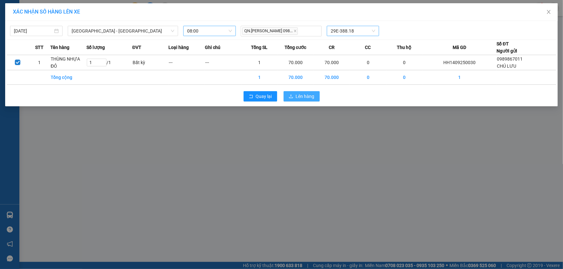
click at [305, 97] on span "Lên hàng" at bounding box center [305, 96] width 19 height 7
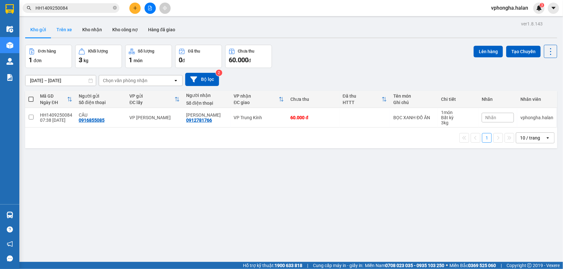
click at [61, 29] on button "Trên xe" at bounding box center [64, 29] width 26 height 15
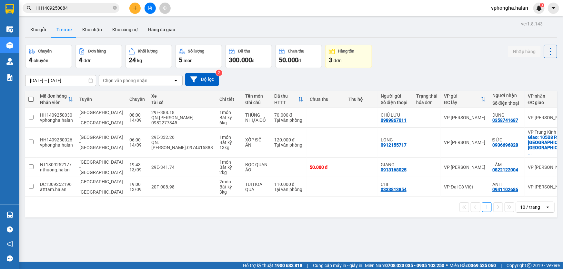
click at [161, 243] on div "ver 1.8.143 Kho gửi Trên xe Kho nhận Kho công nợ Hàng đã giao Chuyến 4 chuyến Đ…" at bounding box center [291, 153] width 537 height 269
click at [29, 165] on input "checkbox" at bounding box center [31, 167] width 5 height 5
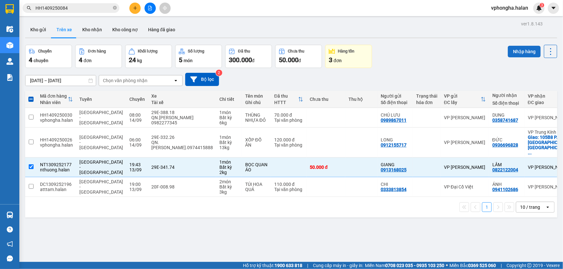
click at [516, 49] on button "Nhập hàng" at bounding box center [524, 52] width 33 height 12
checkbox input "false"
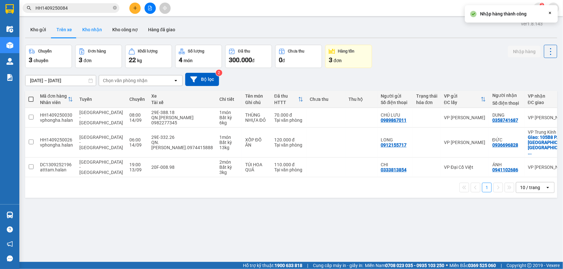
click at [94, 33] on button "Kho nhận" at bounding box center [92, 29] width 30 height 15
type input "17/07/2025 – 14/09/2025"
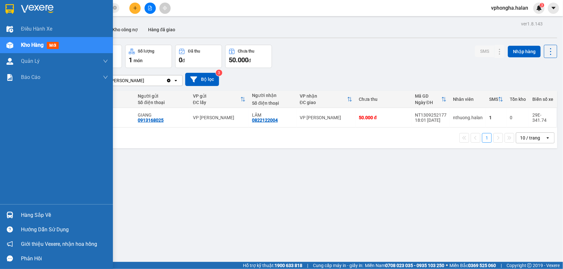
click at [38, 218] on div "Hàng sắp về" at bounding box center [64, 216] width 87 height 10
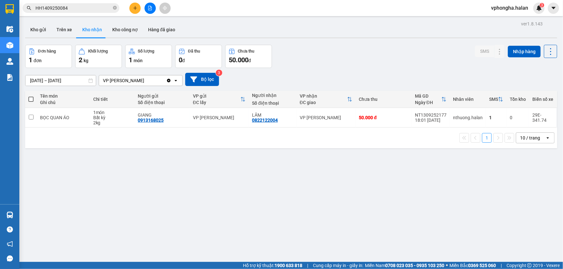
click at [178, 168] on section "Kết quả tìm kiếm ( 1 ) Bộ lọc Mã ĐH Trạng thái Món hàng Thu hộ Tổng cước Chưa c…" at bounding box center [281, 134] width 563 height 269
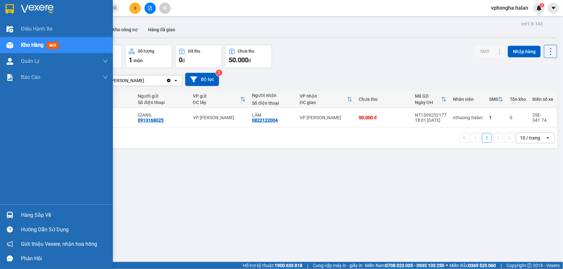
click at [25, 213] on div "Hàng sắp về" at bounding box center [64, 216] width 87 height 10
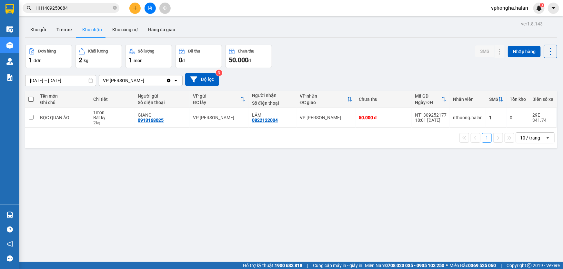
click at [321, 216] on section "Kết quả tìm kiếm ( 1 ) Bộ lọc Mã ĐH Trạng thái Món hàng Thu hộ Tổng cước Chưa c…" at bounding box center [281, 134] width 563 height 269
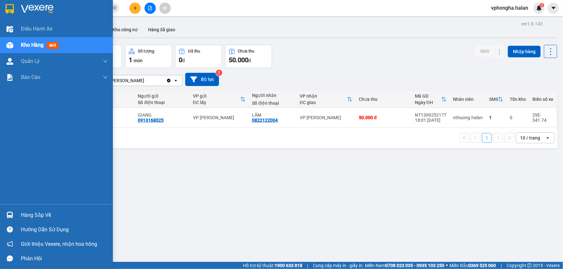
click at [35, 214] on div "Hàng sắp về" at bounding box center [64, 216] width 87 height 10
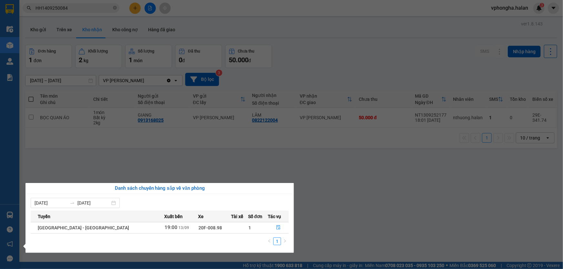
click at [370, 222] on section "Kết quả tìm kiếm ( 1 ) Bộ lọc Mã ĐH Trạng thái Món hàng Thu hộ Tổng cước Chưa c…" at bounding box center [281, 134] width 563 height 269
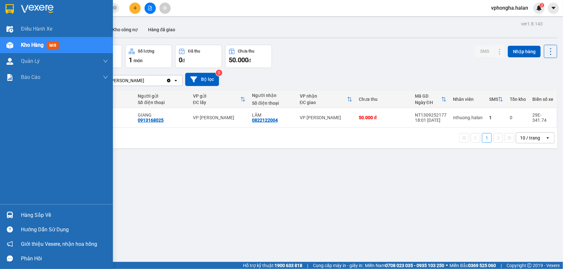
click at [37, 218] on div "Hàng sắp về" at bounding box center [64, 216] width 87 height 10
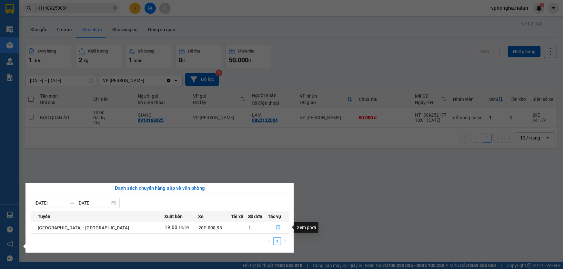
click at [276, 228] on icon "file-done" at bounding box center [278, 227] width 5 height 5
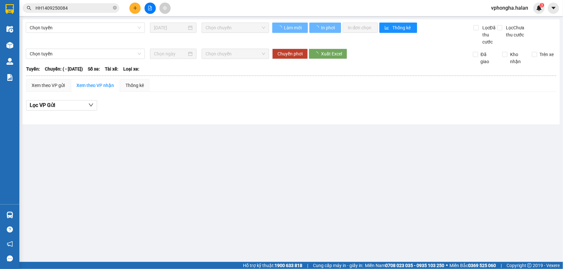
type input "13/09/2025"
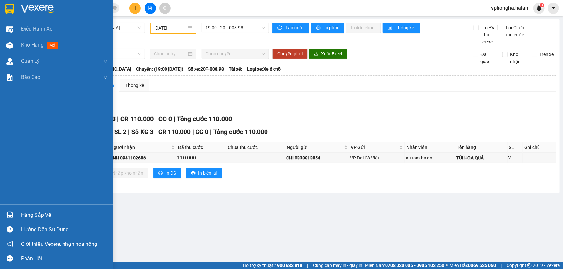
click at [33, 216] on div "Hàng sắp về" at bounding box center [64, 216] width 87 height 10
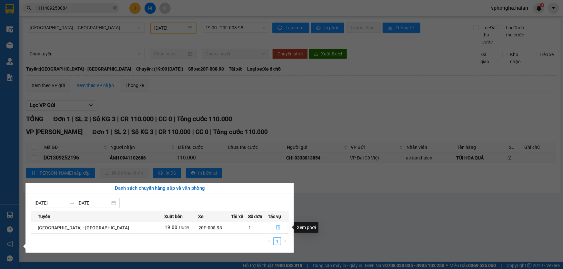
click at [276, 229] on icon "file-done" at bounding box center [278, 227] width 5 height 5
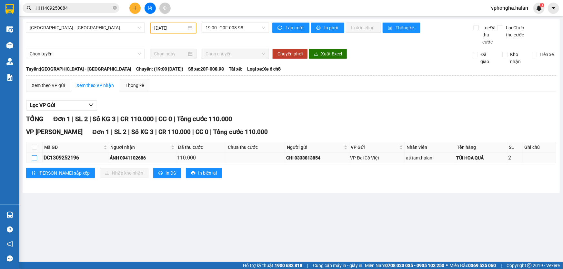
click at [32, 158] on input "checkbox" at bounding box center [34, 157] width 5 height 5
checkbox input "true"
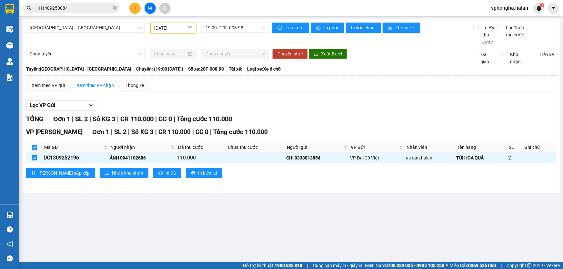
click at [68, 229] on main "Hà Nội - Quảng Ninh 13/09/2025 19:00 - 20F-008.98 Làm mới In phơi In đơn chọn T…" at bounding box center [281, 131] width 563 height 262
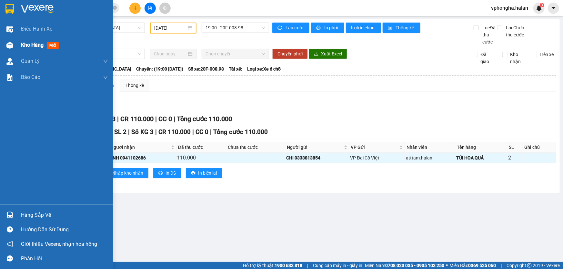
click at [33, 50] on div "Kho hàng mới" at bounding box center [64, 45] width 87 height 16
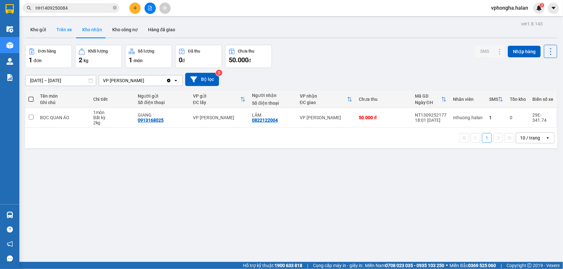
click at [72, 27] on button "Trên xe" at bounding box center [64, 29] width 26 height 15
type input "07/01/2012 – 14/09/2025"
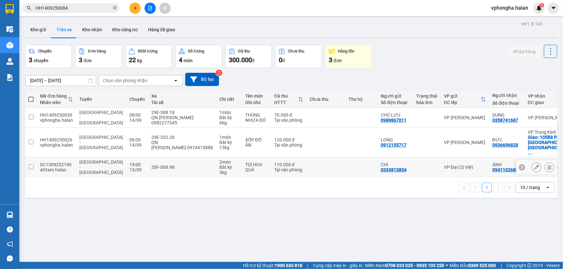
click at [31, 165] on input "checkbox" at bounding box center [31, 167] width 5 height 5
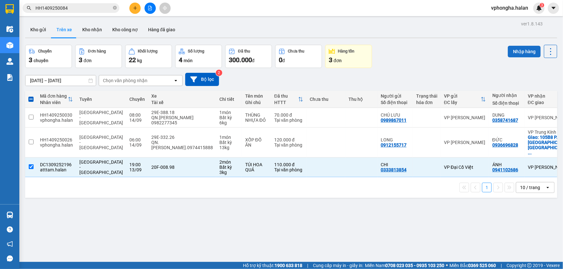
click at [522, 51] on button "Nhập hàng" at bounding box center [524, 52] width 33 height 12
checkbox input "false"
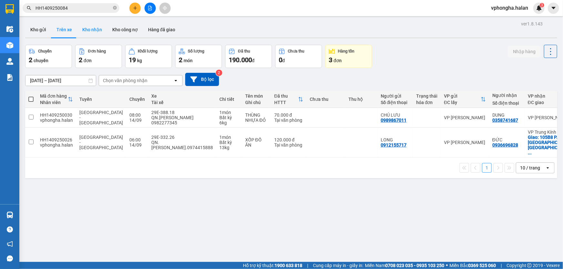
click at [91, 33] on button "Kho nhận" at bounding box center [92, 29] width 30 height 15
type input "[DATE] – [DATE]"
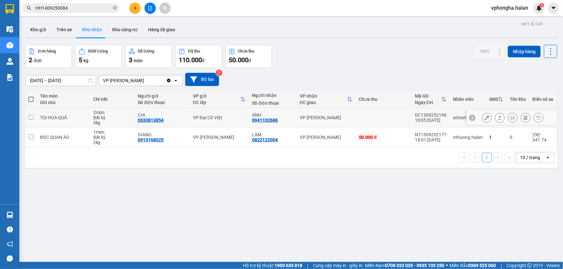
click at [30, 116] on input "checkbox" at bounding box center [31, 117] width 5 height 5
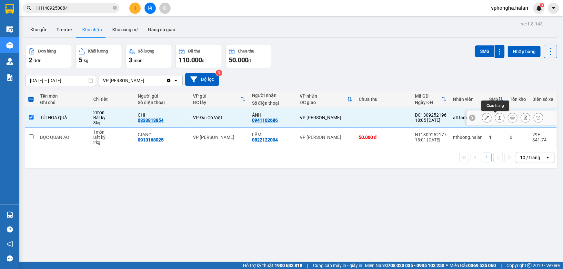
click at [497, 119] on icon at bounding box center [499, 117] width 5 height 5
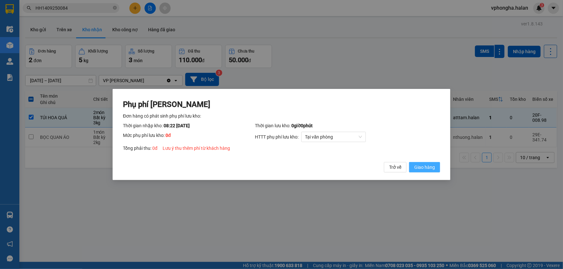
click at [426, 167] on span "Giao hàng" at bounding box center [424, 167] width 21 height 7
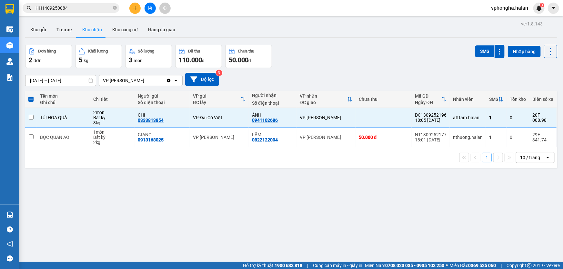
checkbox input "false"
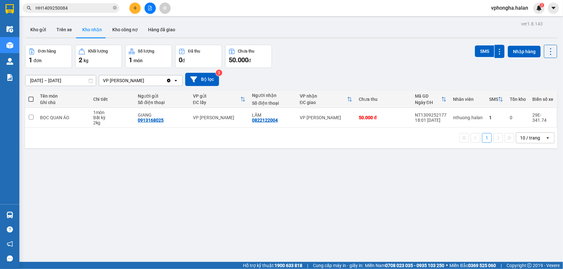
click at [380, 138] on div "1 10 / trang open" at bounding box center [291, 138] width 527 height 11
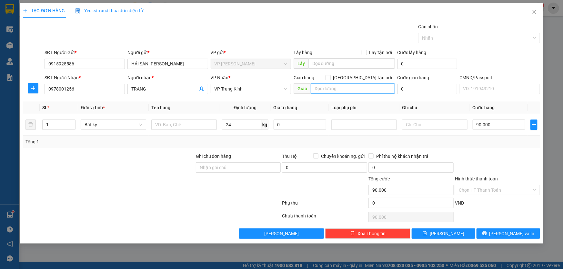
click at [332, 90] on input "text" at bounding box center [353, 89] width 84 height 10
click at [332, 89] on input "text" at bounding box center [353, 89] width 84 height 10
paste input "Toà nhà Home CiTy, 177 P. [GEOGRAPHIC_DATA], [GEOGRAPHIC_DATA], [GEOGRAPHIC_DAT…"
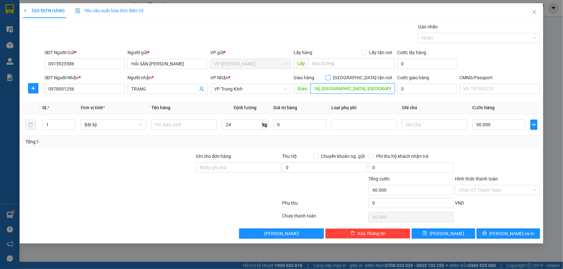
type input "Toà nhà Home CiTy, 177 P. [GEOGRAPHIC_DATA], [GEOGRAPHIC_DATA], [GEOGRAPHIC_DAT…"
click at [330, 77] on input "[GEOGRAPHIC_DATA] tận nơi" at bounding box center [327, 77] width 5 height 5
checkbox input "true"
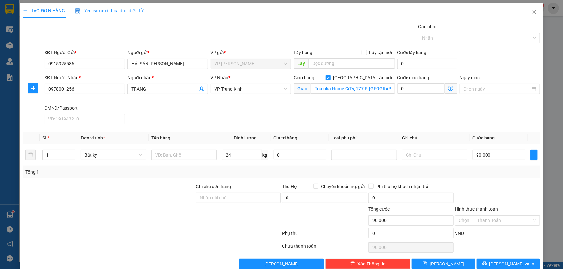
click at [448, 88] on icon "dollar-circle" at bounding box center [450, 88] width 5 height 5
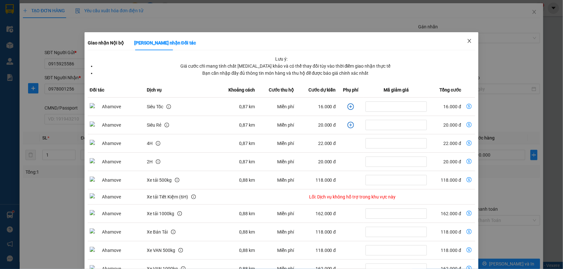
click at [468, 42] on icon "close" at bounding box center [469, 40] width 5 height 5
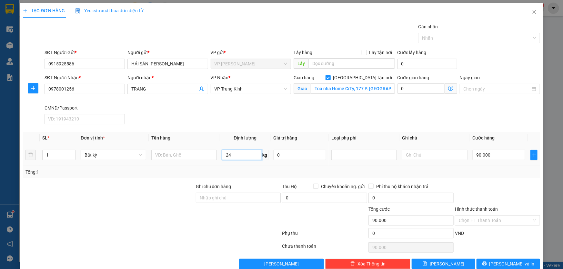
click at [241, 154] on input "24" at bounding box center [242, 155] width 40 height 10
type input "30"
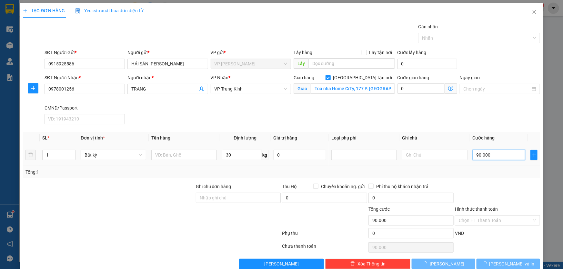
click at [494, 154] on input "90.000" at bounding box center [499, 155] width 53 height 10
click at [496, 177] on div "Tổng: 1" at bounding box center [281, 172] width 517 height 12
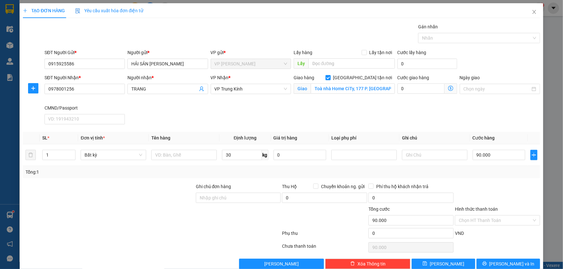
click at [448, 90] on icon "dollar-circle" at bounding box center [450, 88] width 5 height 5
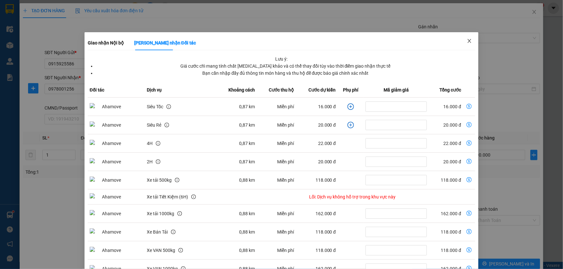
click at [467, 40] on icon "close" at bounding box center [469, 40] width 5 height 5
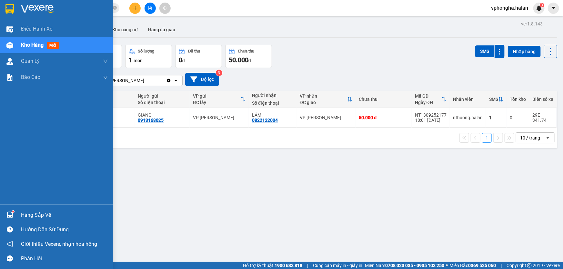
click at [34, 219] on div "Hàng sắp về" at bounding box center [64, 216] width 87 height 10
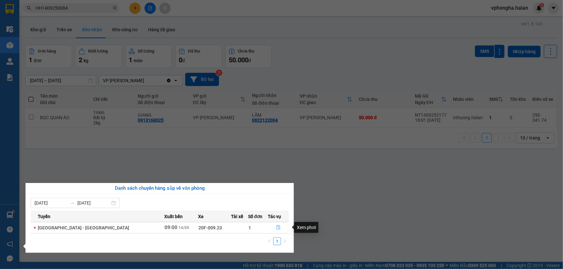
click at [272, 227] on button "button" at bounding box center [278, 228] width 20 height 10
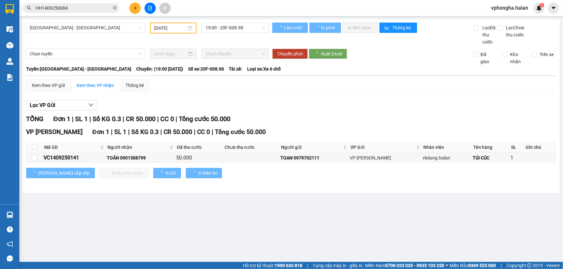
type input "[DATE]"
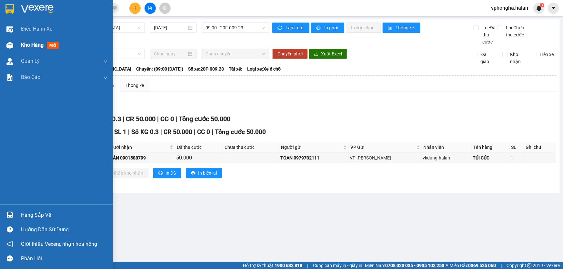
click at [30, 45] on span "Kho hàng" at bounding box center [32, 45] width 23 height 6
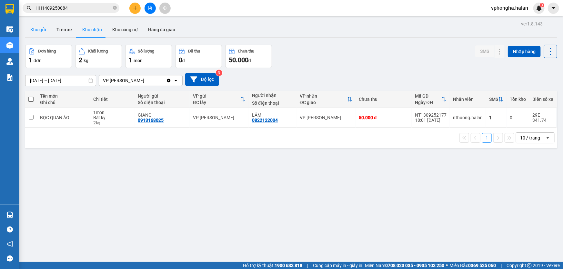
click at [42, 31] on button "Kho gửi" at bounding box center [38, 29] width 26 height 15
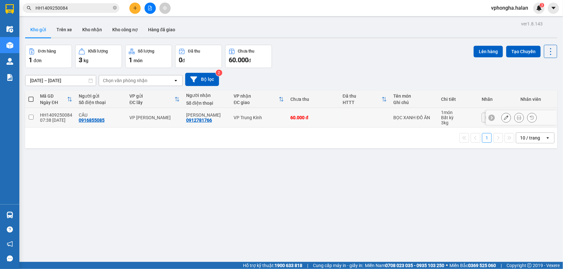
click at [30, 115] on input "checkbox" at bounding box center [31, 117] width 5 height 5
checkbox input "true"
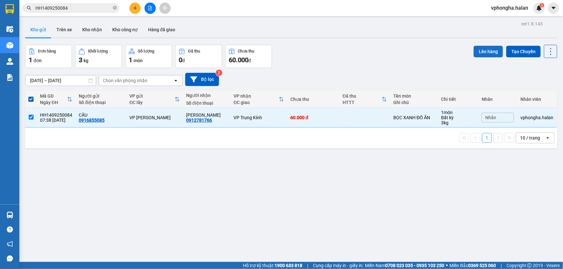
click at [482, 52] on button "Lên hàng" at bounding box center [488, 52] width 29 height 12
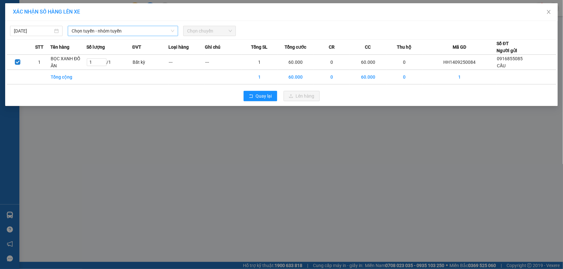
click at [110, 31] on span "Chọn tuyến - nhóm tuyến" at bounding box center [123, 31] width 103 height 10
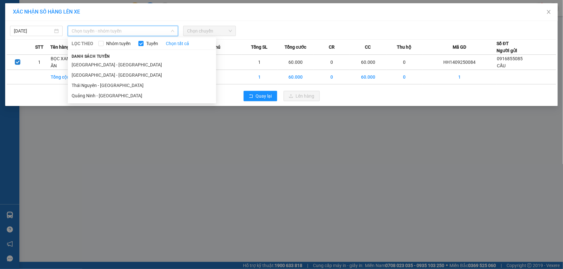
drag, startPoint x: 113, startPoint y: 76, endPoint x: 110, endPoint y: 74, distance: 3.4
click at [113, 76] on li "Quảng Ninh - Hà Nội" at bounding box center [142, 75] width 148 height 10
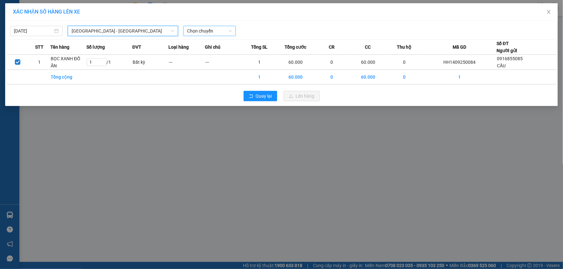
click at [213, 31] on span "Chọn chuyến" at bounding box center [209, 31] width 45 height 10
type input "9"
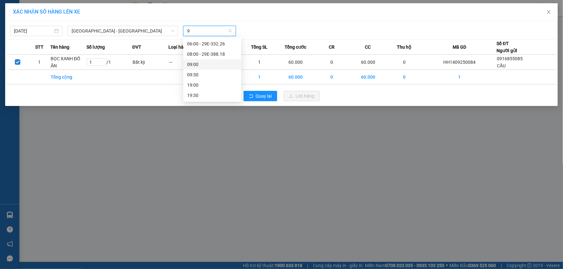
click at [215, 63] on div "09:00" at bounding box center [212, 64] width 50 height 7
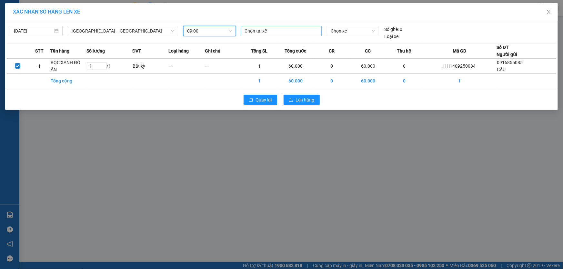
click at [268, 32] on div at bounding box center [281, 31] width 78 height 8
type input "phạm thanh hai"
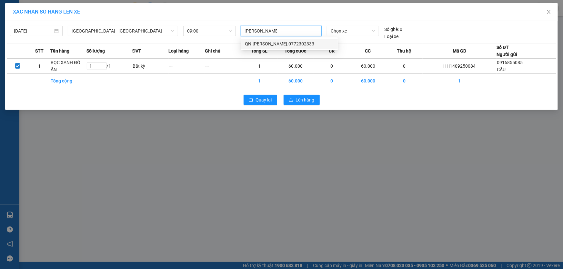
click at [300, 42] on div "QN.Phạm Thanh Hải.0772302333" at bounding box center [289, 43] width 89 height 7
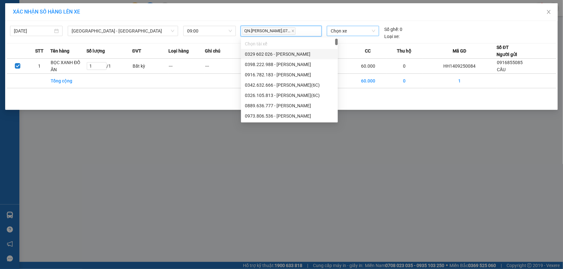
click at [360, 29] on span "Chọn xe" at bounding box center [353, 31] width 45 height 10
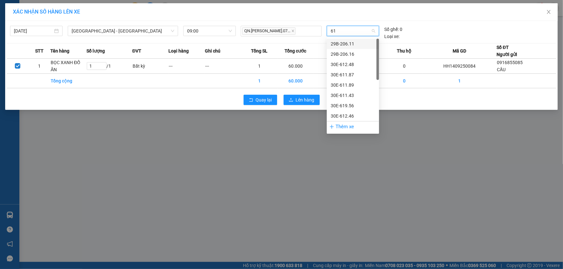
type input "619"
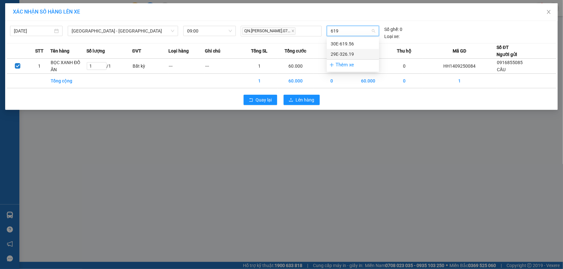
click at [357, 56] on div "29E-326.19" at bounding box center [353, 54] width 45 height 7
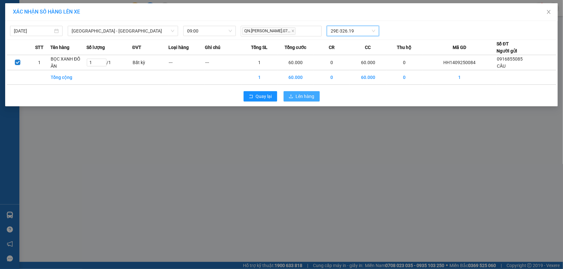
click at [300, 96] on span "Lên hàng" at bounding box center [305, 96] width 19 height 7
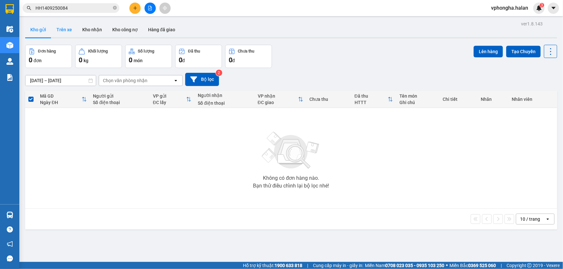
click at [62, 29] on button "Trên xe" at bounding box center [64, 29] width 26 height 15
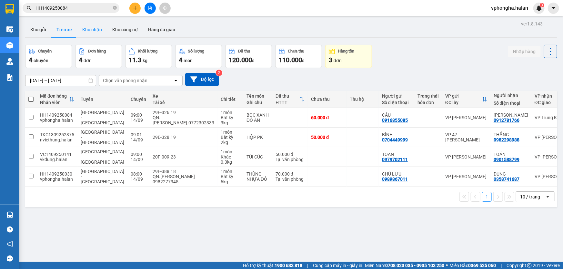
click at [95, 30] on button "Kho nhận" at bounding box center [92, 29] width 30 height 15
type input "17/07/2025 – 14/09/2025"
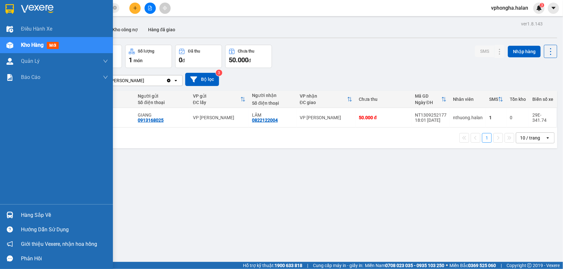
click at [36, 216] on div "Hàng sắp về" at bounding box center [64, 216] width 87 height 10
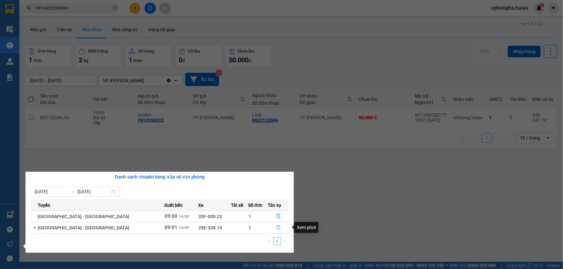
click at [276, 227] on icon "file-done" at bounding box center [278, 227] width 5 height 5
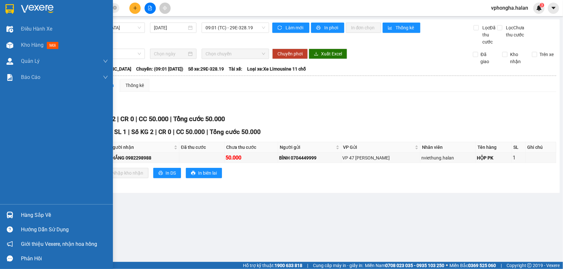
click at [33, 214] on div "Hàng sắp về" at bounding box center [64, 216] width 87 height 10
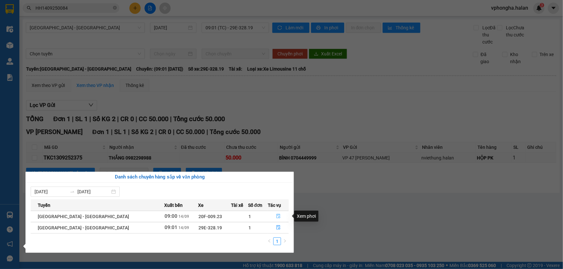
click at [276, 217] on icon "file-done" at bounding box center [278, 216] width 5 height 5
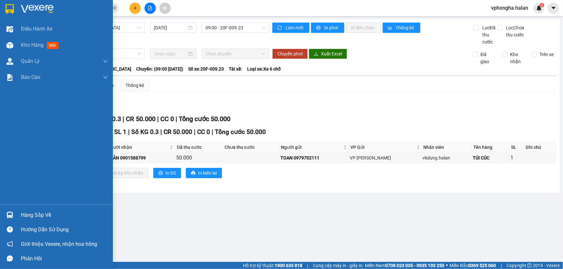
click at [36, 217] on div "Hàng sắp về" at bounding box center [64, 216] width 87 height 10
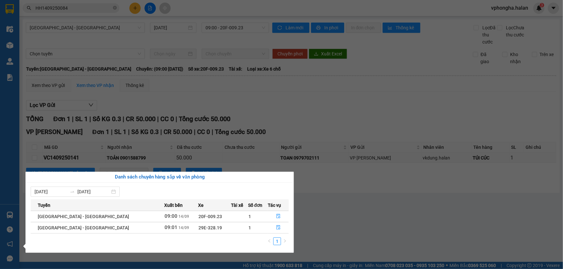
click at [9, 72] on div "Điều hành xe Kho hàng mới Quản [PERSON_NAME] lý chuyến Quản lý kiểm kho Báo cáo…" at bounding box center [9, 134] width 19 height 269
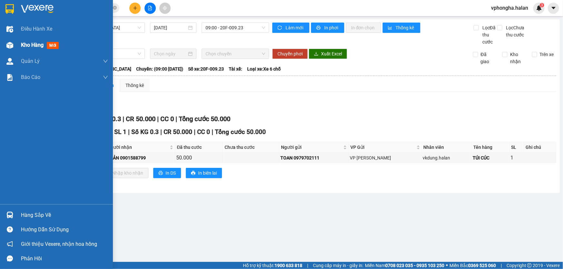
click at [38, 41] on div "Kho hàng mới" at bounding box center [41, 45] width 40 height 8
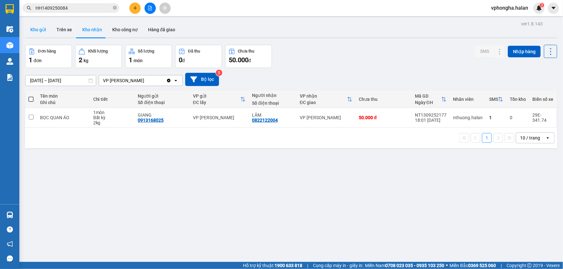
click at [37, 28] on button "Kho gửi" at bounding box center [38, 29] width 26 height 15
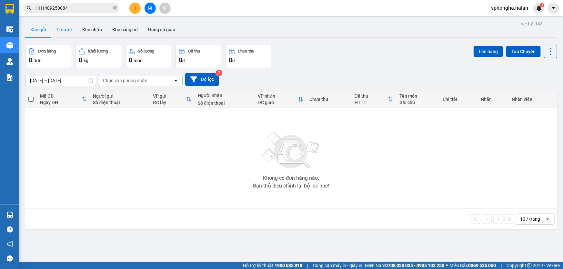
click at [74, 32] on button "Trên xe" at bounding box center [64, 29] width 26 height 15
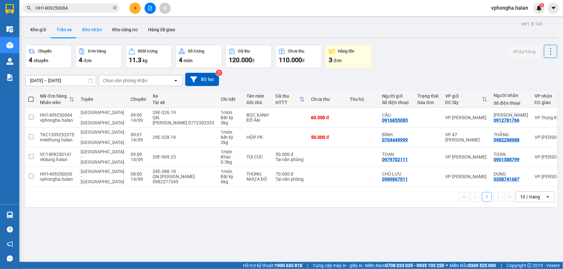
click at [90, 30] on button "Kho nhận" at bounding box center [92, 29] width 30 height 15
type input "17/07/2025 – 14/09/2025"
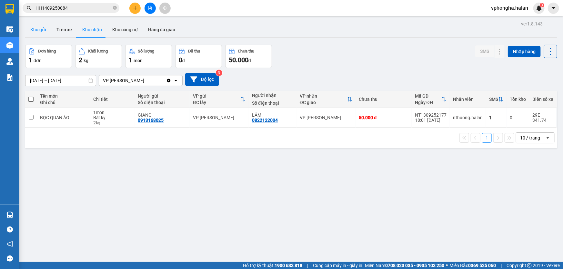
click at [39, 32] on button "Kho gửi" at bounding box center [38, 29] width 26 height 15
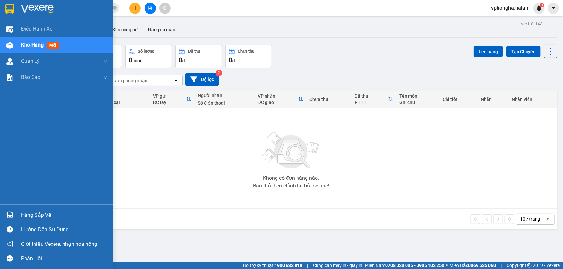
click at [24, 218] on div "Hàng sắp về" at bounding box center [64, 216] width 87 height 10
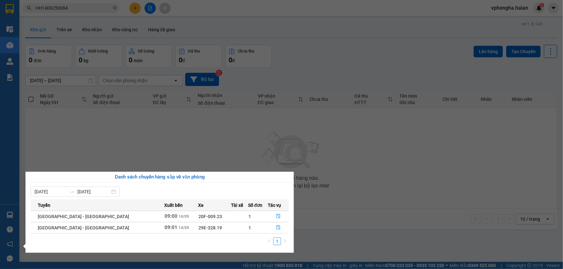
drag, startPoint x: 45, startPoint y: 156, endPoint x: 46, endPoint y: 145, distance: 11.3
click at [45, 155] on section "Kết quả tìm kiếm ( 1 ) Bộ lọc Mã ĐH Trạng thái Món hàng Thu hộ Tổng cước Chưa c…" at bounding box center [281, 134] width 563 height 269
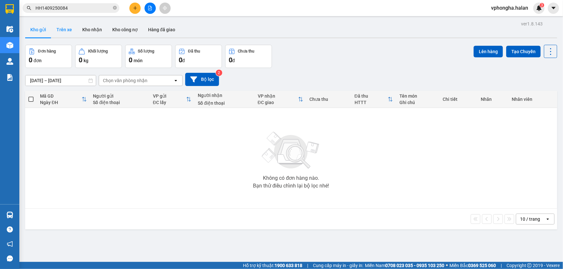
click at [64, 30] on button "Trên xe" at bounding box center [64, 29] width 26 height 15
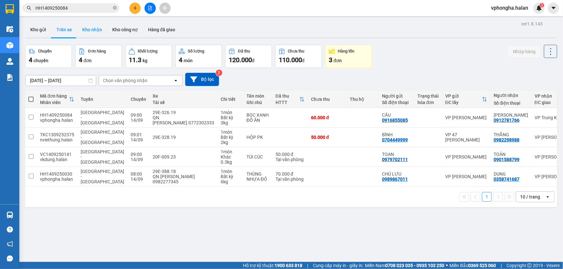
click at [91, 31] on button "Kho nhận" at bounding box center [92, 29] width 30 height 15
type input "17/07/2025 – 14/09/2025"
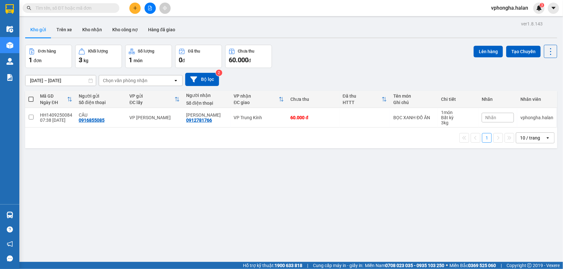
click at [134, 8] on icon "plus" at bounding box center [135, 8] width 4 height 0
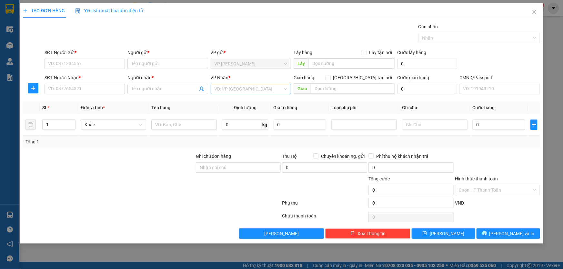
click at [239, 90] on input "search" at bounding box center [249, 89] width 68 height 10
type input "trun"
click at [246, 104] on div "VP Trung Kính" at bounding box center [251, 101] width 73 height 7
click at [345, 89] on input "text" at bounding box center [353, 89] width 84 height 10
paste input "Đ. [PERSON_NAME], [GEOGRAPHIC_DATA], [GEOGRAPHIC_DATA]"
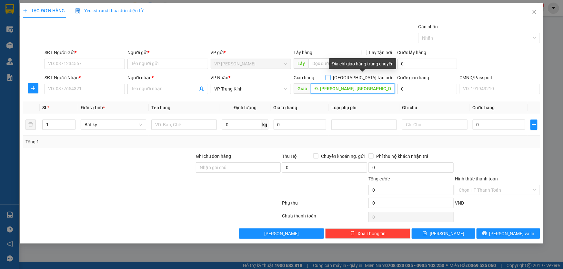
type input "Đ. [PERSON_NAME], [GEOGRAPHIC_DATA], [GEOGRAPHIC_DATA]"
click at [331, 78] on span at bounding box center [327, 77] width 5 height 5
click at [330, 78] on input "[GEOGRAPHIC_DATA] tận nơi" at bounding box center [327, 77] width 5 height 5
checkbox input "true"
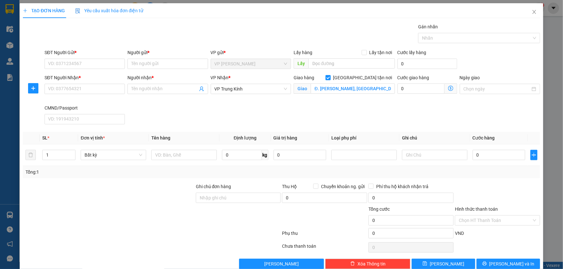
click at [448, 89] on icon "dollar-circle" at bounding box center [450, 88] width 5 height 5
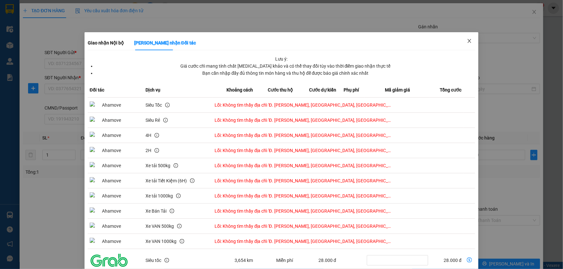
click at [467, 42] on icon "close" at bounding box center [469, 40] width 5 height 5
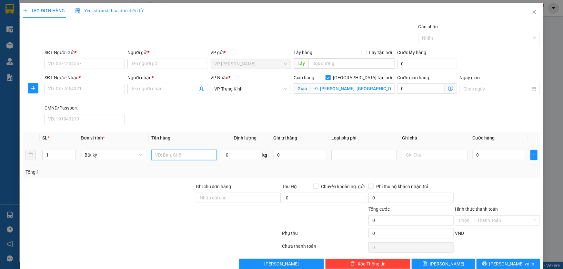
click at [179, 155] on input "text" at bounding box center [183, 155] width 65 height 10
click at [248, 155] on input "0" at bounding box center [242, 155] width 40 height 10
type input "7.8"
click at [502, 156] on input "0" at bounding box center [499, 155] width 53 height 10
type input "70.000"
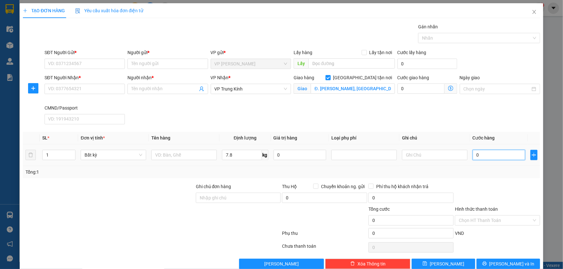
type input "70.000"
click at [364, 90] on input "Đ. [PERSON_NAME], [GEOGRAPHIC_DATA], [GEOGRAPHIC_DATA]" at bounding box center [353, 89] width 84 height 10
paste input "82 Đ. [PERSON_NAME], Mai Dịch, [GEOGRAPHIC_DATA]"
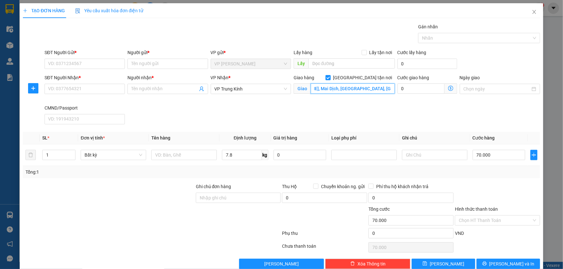
type input "82 Đ. [PERSON_NAME], Mai Dịch, [GEOGRAPHIC_DATA], [GEOGRAPHIC_DATA], [GEOGRAPHI…"
click at [448, 89] on icon "dollar-circle" at bounding box center [450, 88] width 5 height 5
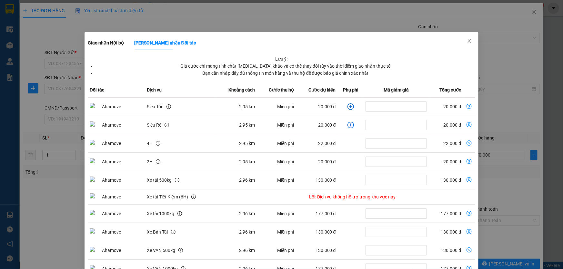
click at [488, 72] on div "Giao nhận Nội bộ Giao nhận Đối tác Lưu ý: Giá cước chỉ mang tính chất [MEDICAL_…" at bounding box center [281, 134] width 563 height 269
click at [467, 44] on icon "close" at bounding box center [469, 40] width 5 height 5
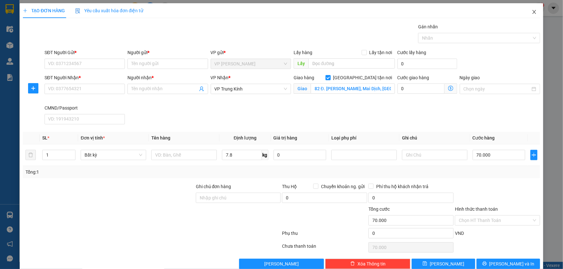
click at [532, 12] on icon "close" at bounding box center [534, 11] width 5 height 5
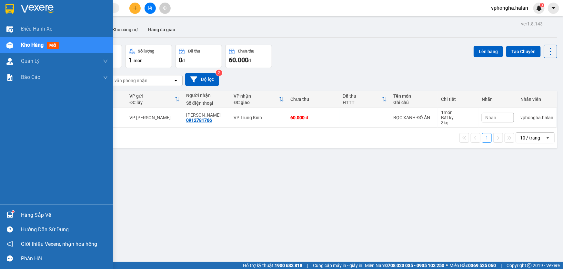
click at [20, 215] on div "Hàng sắp về" at bounding box center [56, 215] width 113 height 15
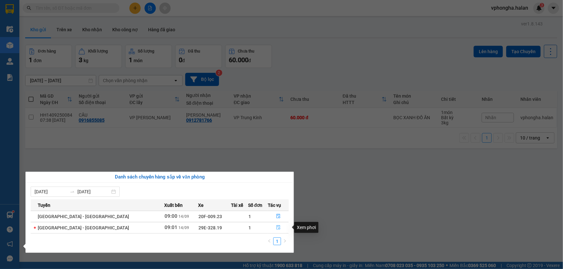
click at [276, 228] on icon "file-done" at bounding box center [278, 227] width 5 height 5
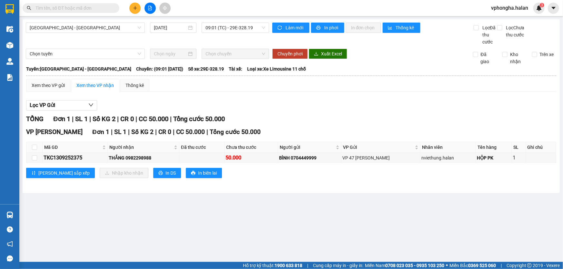
drag, startPoint x: 252, startPoint y: 219, endPoint x: 76, endPoint y: 214, distance: 175.2
click at [250, 219] on main "[GEOGRAPHIC_DATA] - [GEOGRAPHIC_DATA] [DATE] 09:01 (TC) - 29E-328.19 Làm mới In…" at bounding box center [281, 131] width 563 height 262
click at [171, 223] on main "[GEOGRAPHIC_DATA] - [GEOGRAPHIC_DATA] [DATE] 09:01 (TC) - 29E-328.19 Làm mới In…" at bounding box center [281, 131] width 563 height 262
click at [75, 226] on main "[GEOGRAPHIC_DATA] - [GEOGRAPHIC_DATA] [DATE] 09:01 (TC) - 29E-328.19 Làm mới In…" at bounding box center [281, 131] width 563 height 262
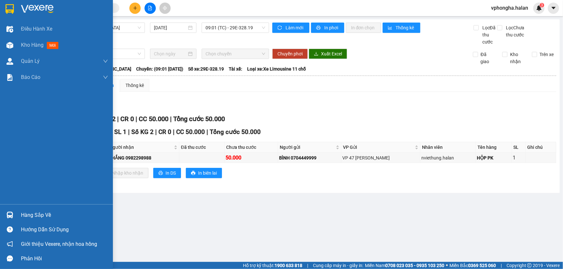
click at [26, 213] on div "Hàng sắp về" at bounding box center [64, 216] width 87 height 10
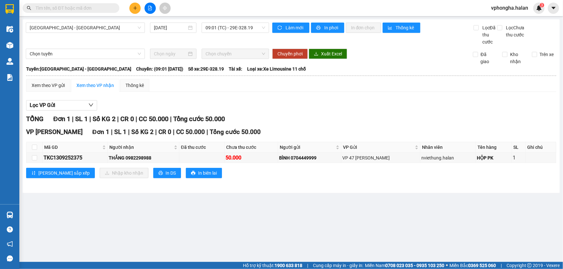
click at [323, 221] on section "Kết quả tìm kiếm ( 0 ) Bộ lọc No Data vphongha.halan 3 Điều hành xe Kho hàng mớ…" at bounding box center [281, 134] width 563 height 269
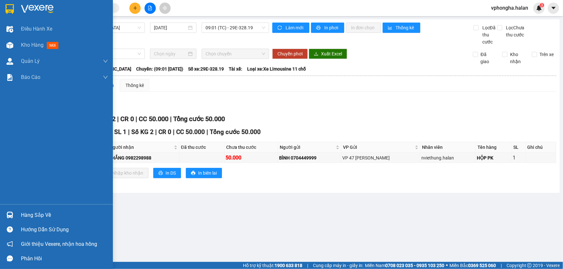
click at [23, 217] on div "Hàng sắp về" at bounding box center [64, 216] width 87 height 10
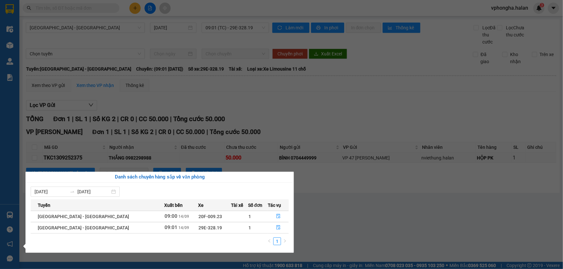
click at [23, 217] on div "Danh sách chuyến hàng sắp về văn phòng 08/09/2025 14/09/2025 Tuyến Xuất bến Xe …" at bounding box center [157, 212] width 273 height 81
click at [13, 215] on div "Điều hành xe Kho hàng mới Quản Lý Quản lý chuyến Quản lý kiểm kho Báo cáo 12. T…" at bounding box center [9, 134] width 19 height 269
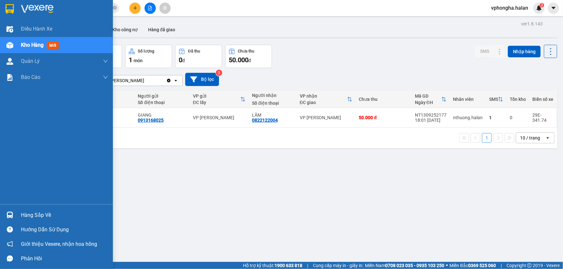
click at [27, 216] on div "Hàng sắp về" at bounding box center [64, 216] width 87 height 10
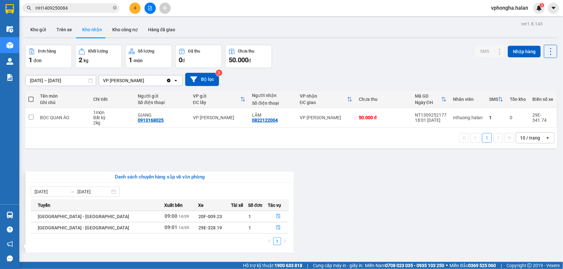
drag, startPoint x: 374, startPoint y: 240, endPoint x: 222, endPoint y: 219, distance: 153.4
click at [375, 240] on section "Kết quả tìm kiếm ( 1 ) Bộ lọc Mã ĐH Trạng thái Món hàng Thu hộ Tổng cước Chưa c…" at bounding box center [281, 134] width 563 height 269
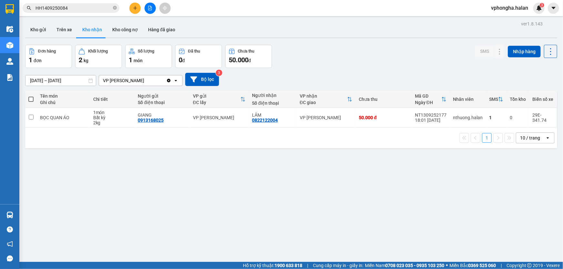
click at [234, 173] on div "ver 1.8.143 Kho gửi Trên xe Kho nhận Kho công nợ Hàng đã giao Đơn hàng 1 đơn Kh…" at bounding box center [291, 153] width 537 height 269
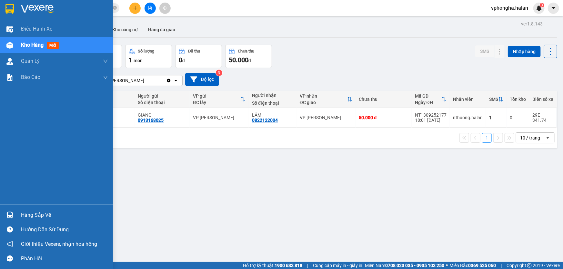
click at [40, 215] on div "Hàng sắp về" at bounding box center [64, 216] width 87 height 10
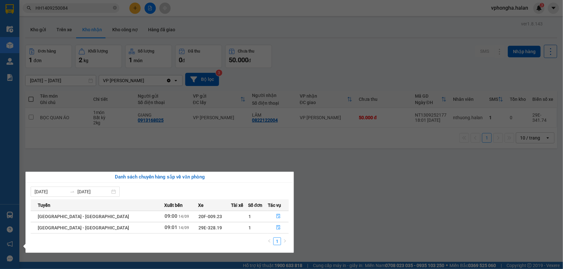
click at [84, 153] on section "Kết quả tìm kiếm ( 1 ) Bộ lọc Mã ĐH Trạng thái Món hàng Thu hộ Tổng cước Chưa c…" at bounding box center [281, 134] width 563 height 269
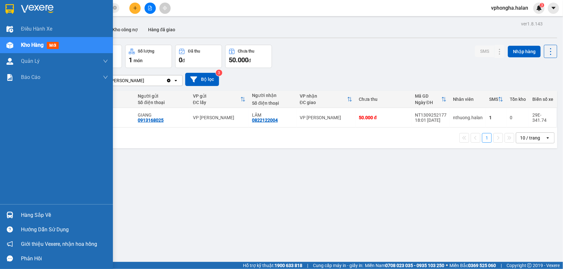
click at [31, 215] on div "Hàng sắp về" at bounding box center [64, 216] width 87 height 10
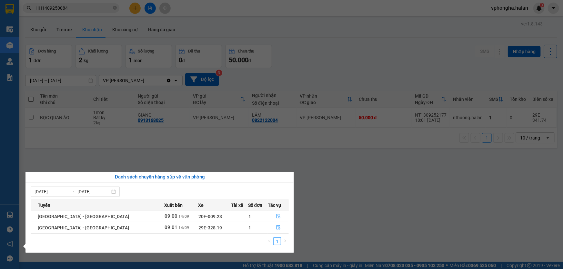
click at [102, 153] on section "Kết quả tìm kiếm ( 1 ) Bộ lọc Mã ĐH Trạng thái Món hàng Thu hộ Tổng cước Chưa c…" at bounding box center [281, 134] width 563 height 269
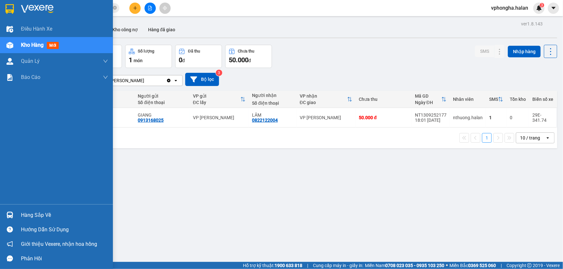
click at [30, 43] on span "Kho hàng" at bounding box center [32, 45] width 23 height 6
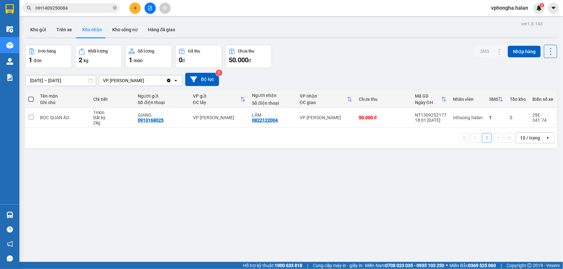
click at [182, 193] on div "ver 1.8.143 Kho gửi Trên xe Kho nhận Kho công nợ Hàng đã giao Đơn hàng 1 đơn Kh…" at bounding box center [291, 153] width 537 height 269
click at [42, 31] on button "Kho gửi" at bounding box center [38, 29] width 26 height 15
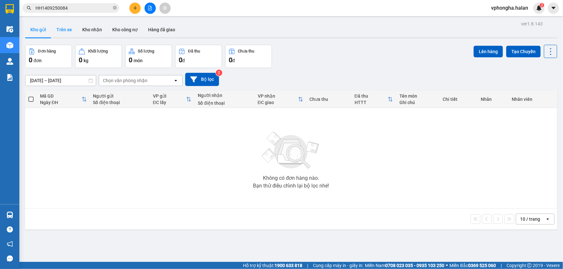
click at [63, 31] on button "Trên xe" at bounding box center [64, 29] width 26 height 15
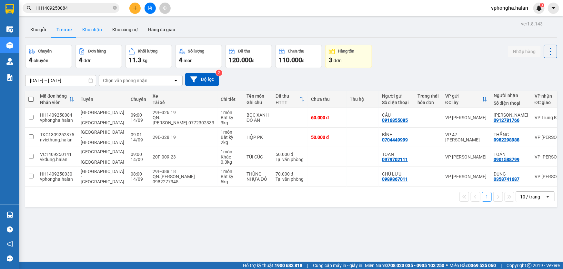
click at [83, 33] on button "Kho nhận" at bounding box center [92, 29] width 30 height 15
type input "[DATE] – [DATE]"
